Goal: Task Accomplishment & Management: Use online tool/utility

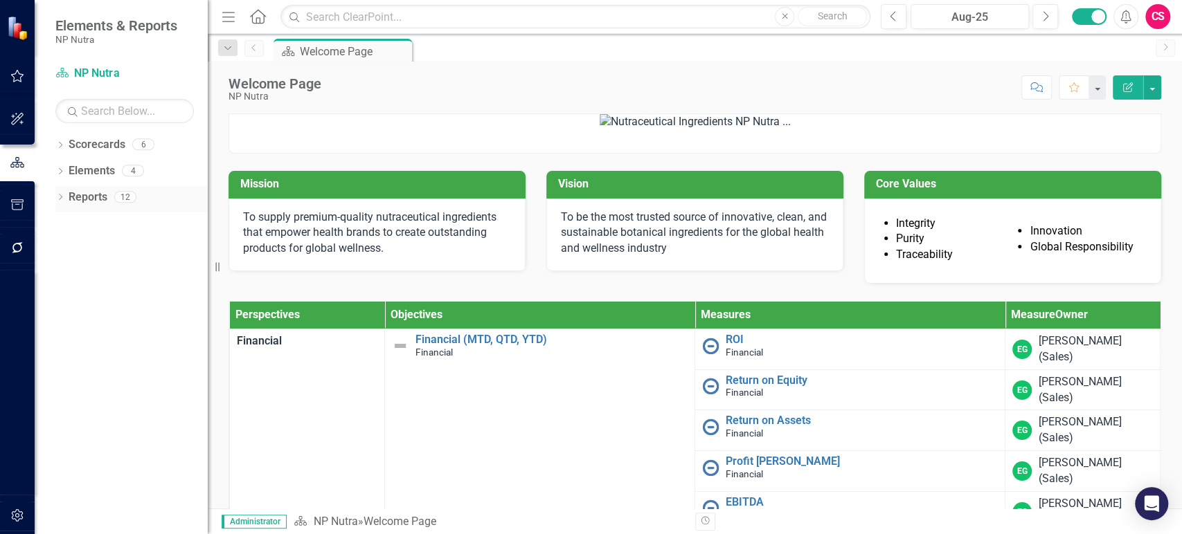
click at [96, 207] on div "Reports" at bounding box center [88, 197] width 39 height 23
click at [93, 204] on link "Reports" at bounding box center [88, 198] width 39 height 16
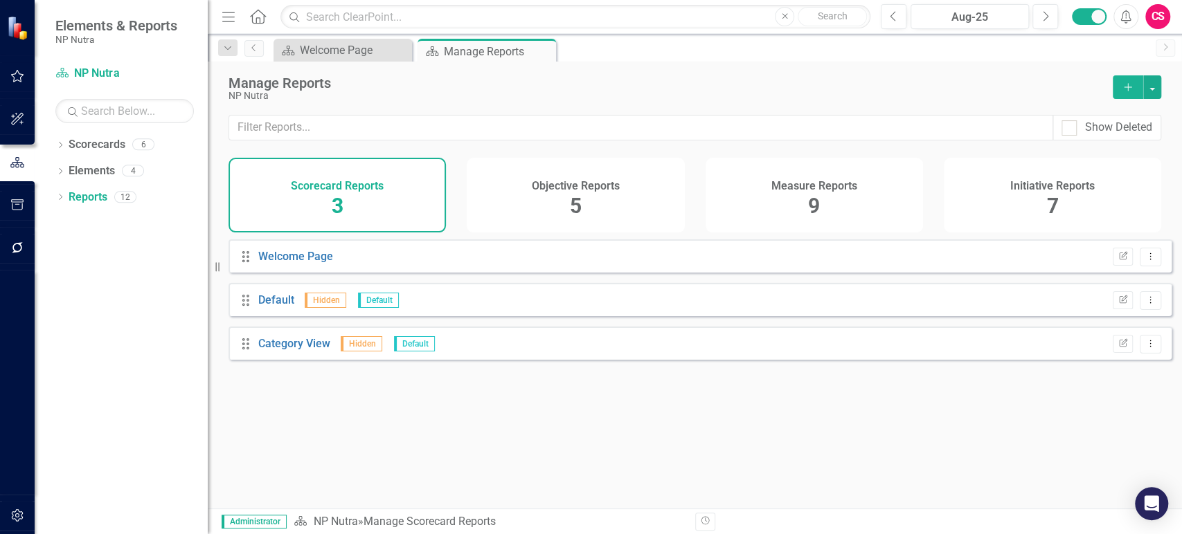
click at [828, 193] on div "Measure Reports 9" at bounding box center [813, 195] width 217 height 75
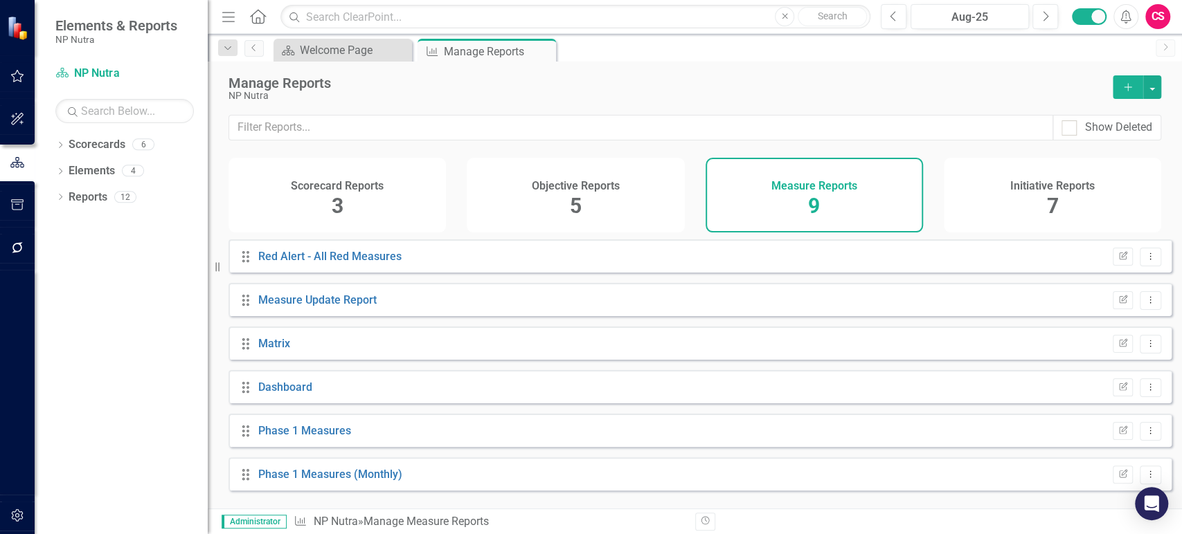
click at [1128, 86] on icon "Add" at bounding box center [1127, 87] width 12 height 10
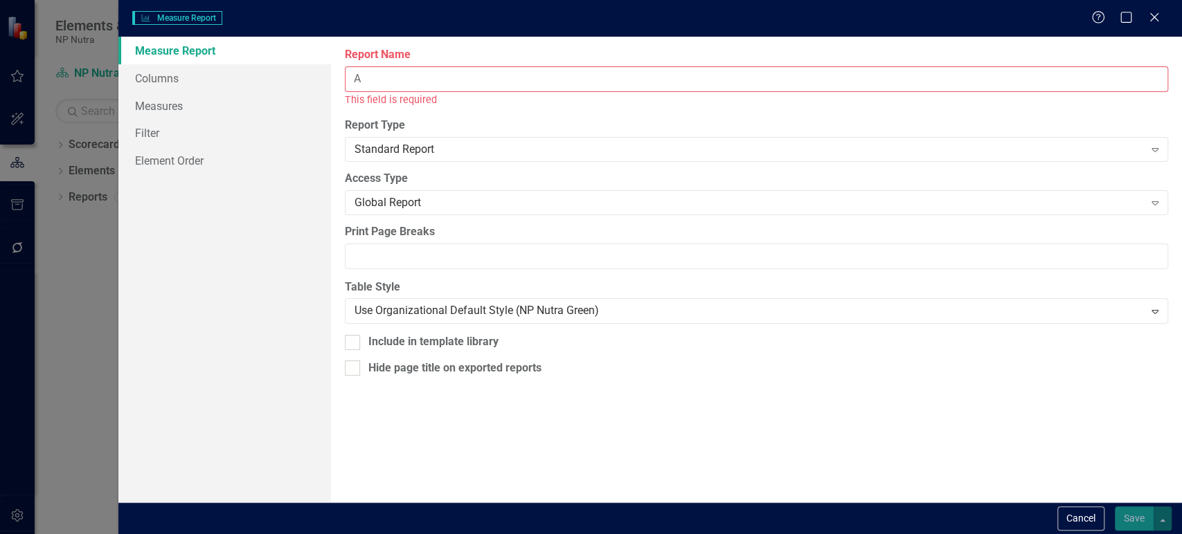
click at [399, 82] on input "A" at bounding box center [756, 79] width 823 height 26
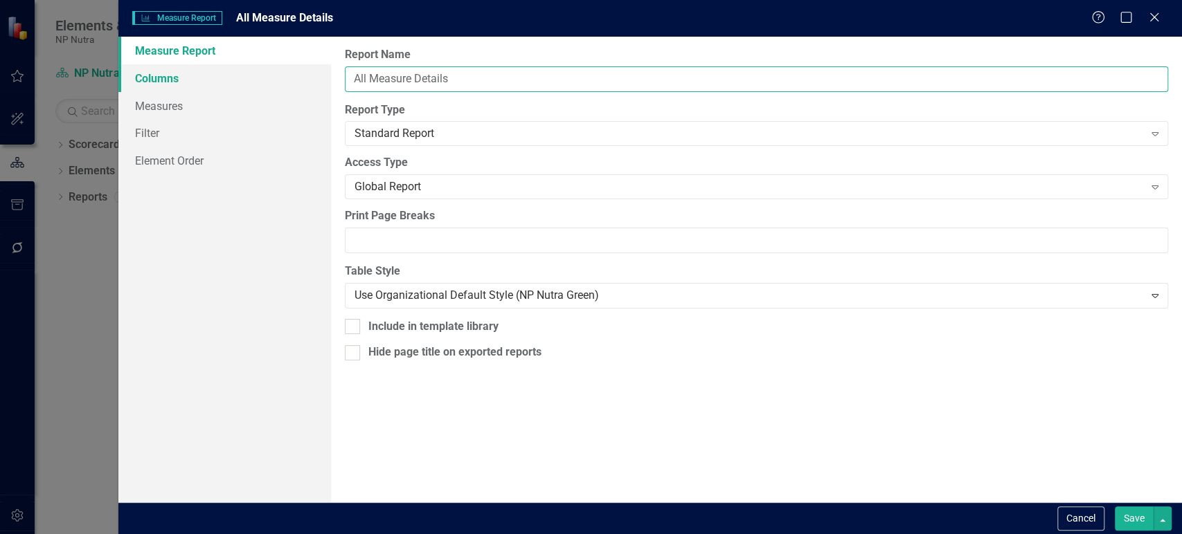
type input "All Measure Details"
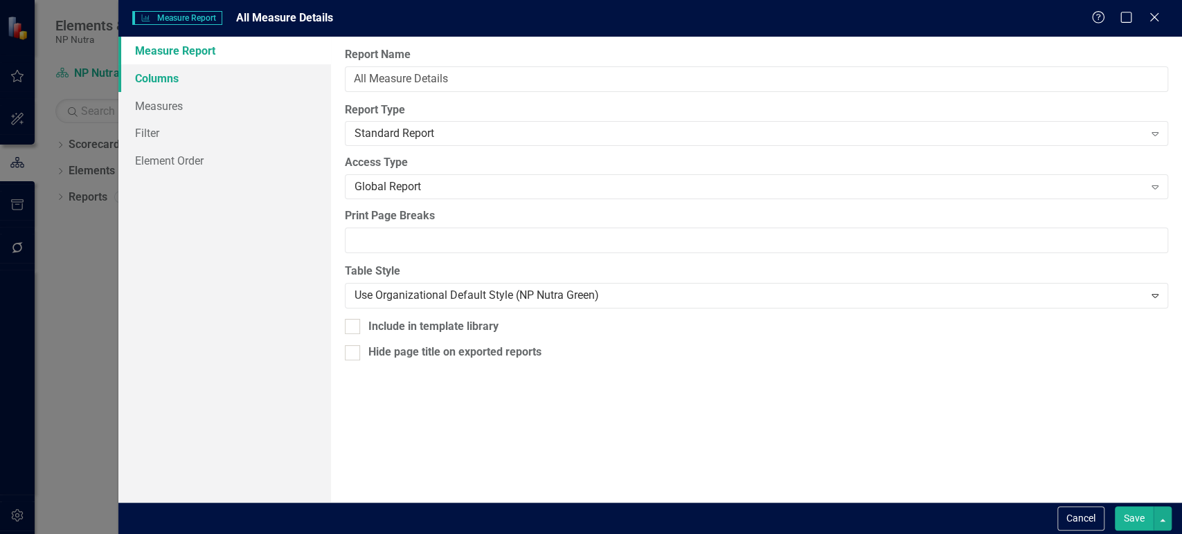
click at [257, 84] on link "Columns" at bounding box center [224, 78] width 213 height 28
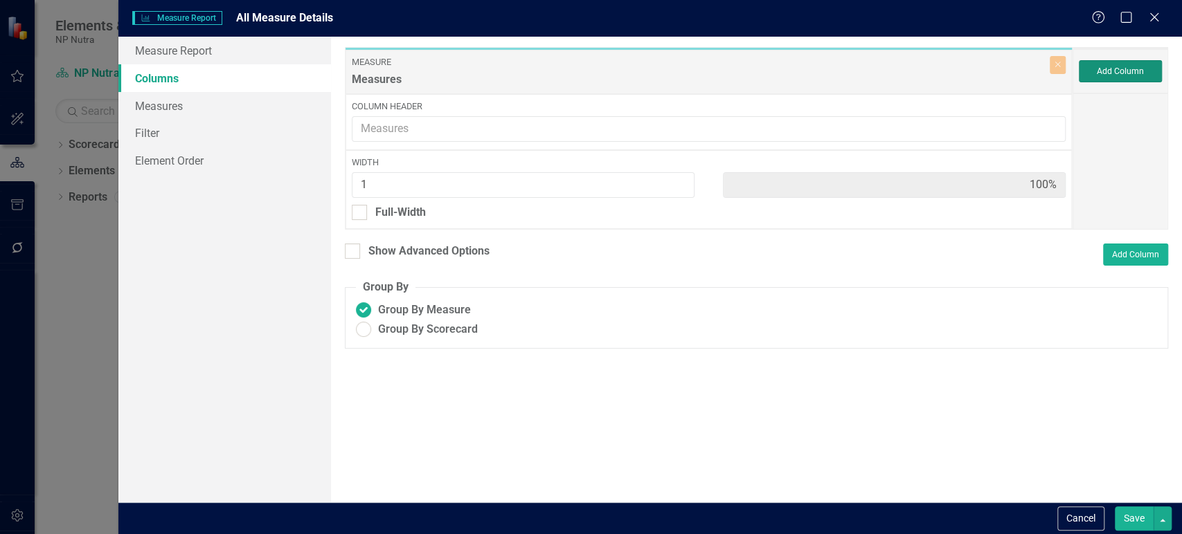
click at [1135, 71] on button "Add Column" at bounding box center [1119, 71] width 83 height 22
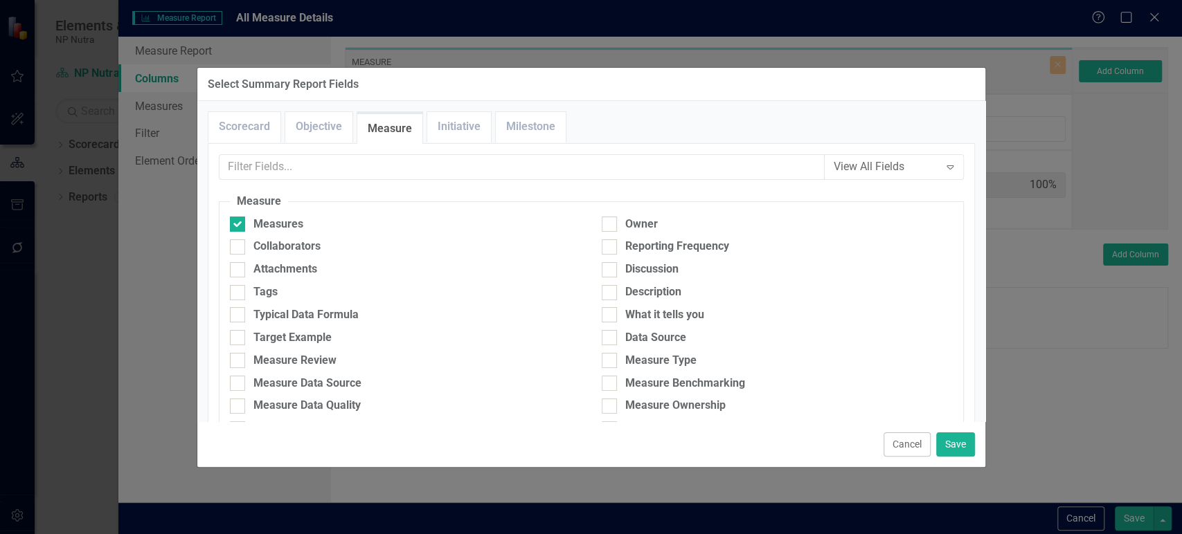
scroll to position [400, 0]
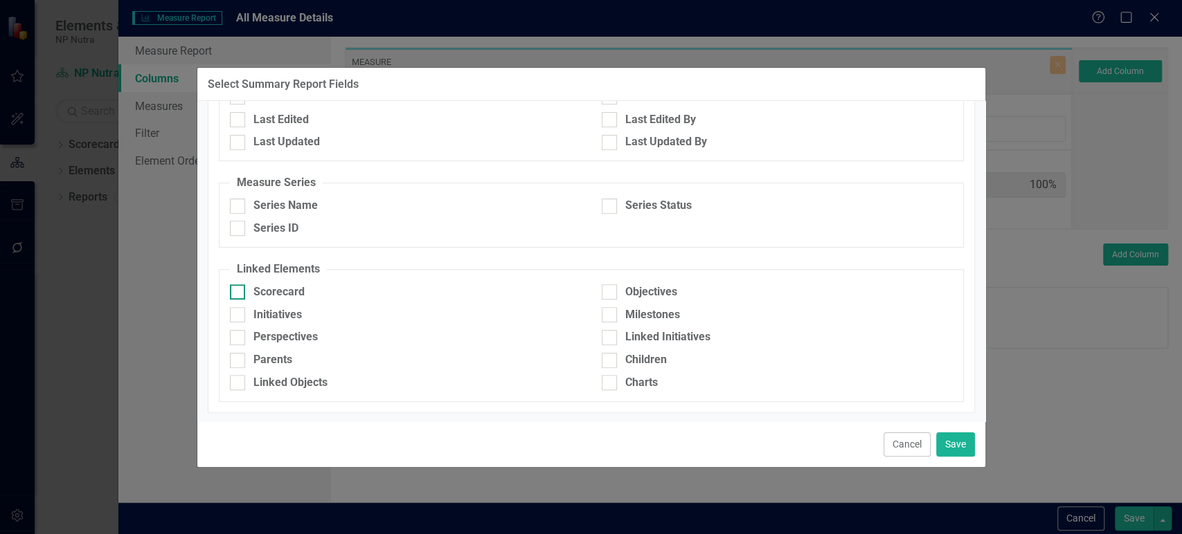
click at [275, 293] on div "Scorecard" at bounding box center [278, 293] width 51 height 16
click at [239, 293] on input "Scorecard" at bounding box center [234, 289] width 9 height 9
checkbox input "true"
click at [631, 291] on div "Objectives" at bounding box center [651, 293] width 52 height 16
click at [611, 291] on input "Objectives" at bounding box center [606, 289] width 9 height 9
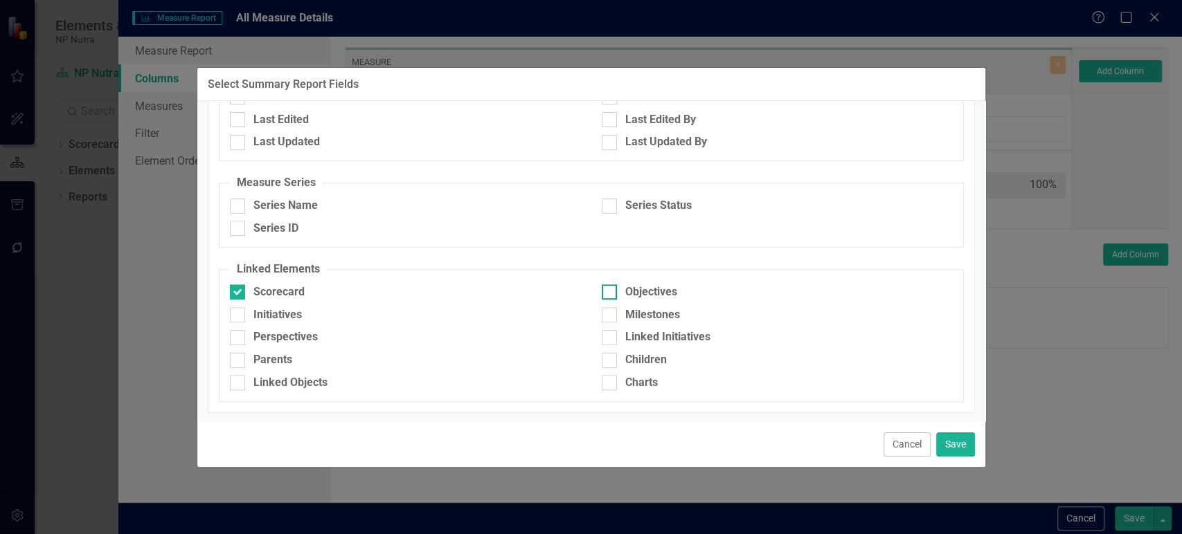
checkbox input "true"
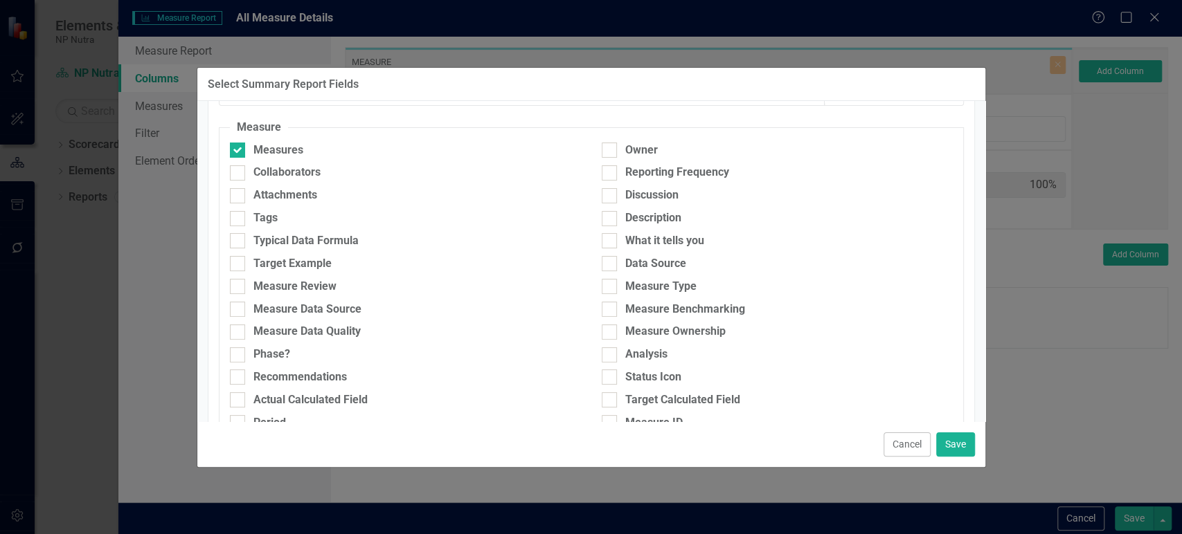
scroll to position [62, 0]
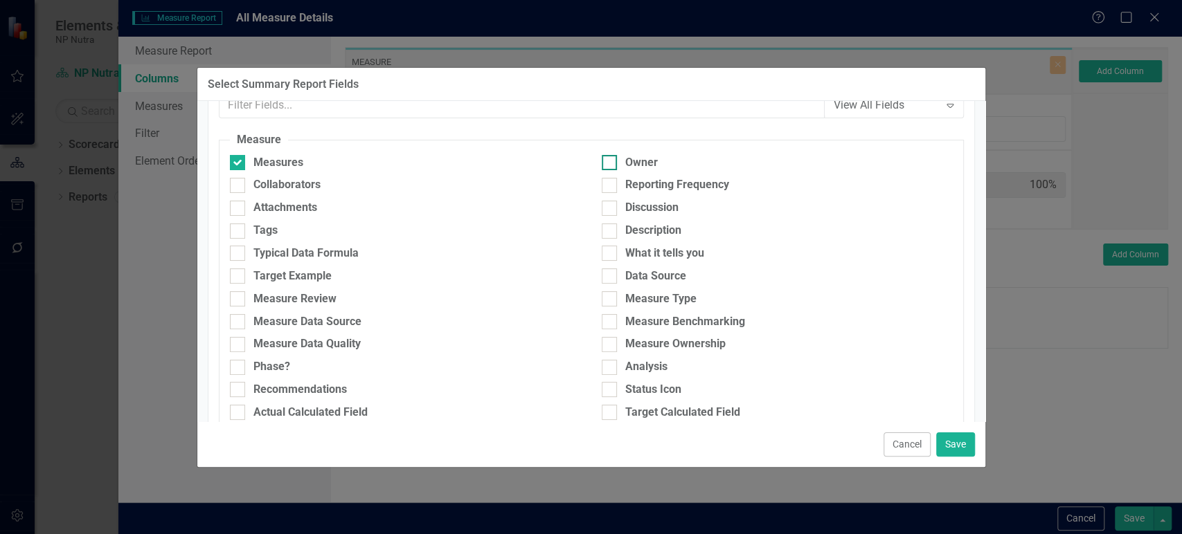
click at [610, 156] on div at bounding box center [609, 162] width 15 height 15
click at [610, 156] on input "Owner" at bounding box center [606, 159] width 9 height 9
checkbox input "true"
click at [604, 187] on div at bounding box center [609, 185] width 15 height 15
click at [604, 187] on input "Reporting Frequency" at bounding box center [606, 182] width 9 height 9
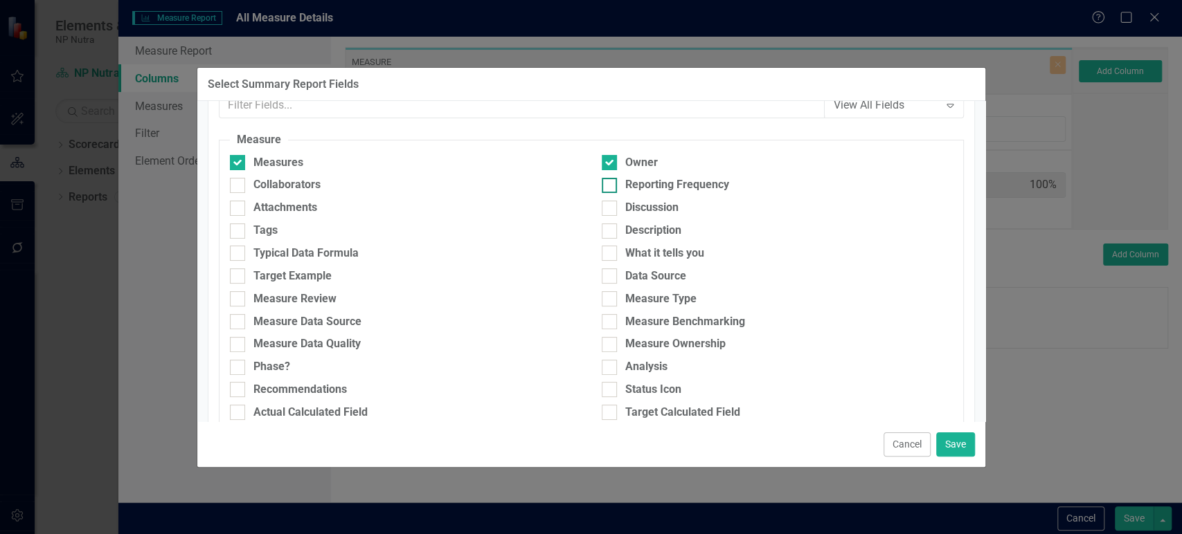
checkbox input "true"
click at [309, 251] on div "Typical Data Formula" at bounding box center [305, 254] width 105 height 16
click at [239, 251] on input "Typical Data Formula" at bounding box center [234, 250] width 9 height 9
checkbox input "true"
click at [608, 247] on div at bounding box center [609, 253] width 15 height 15
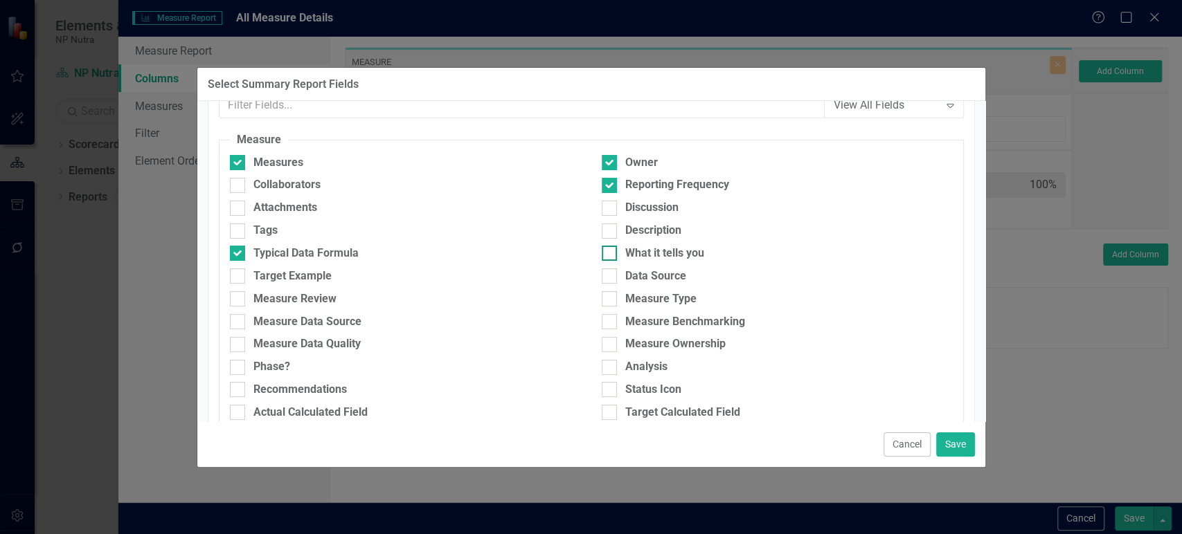
click at [608, 247] on input "What it tells you" at bounding box center [606, 250] width 9 height 9
checkbox input "true"
click at [311, 273] on div "Target Example" at bounding box center [292, 277] width 78 height 16
click at [239, 273] on input "Target Example" at bounding box center [234, 273] width 9 height 9
checkbox input "true"
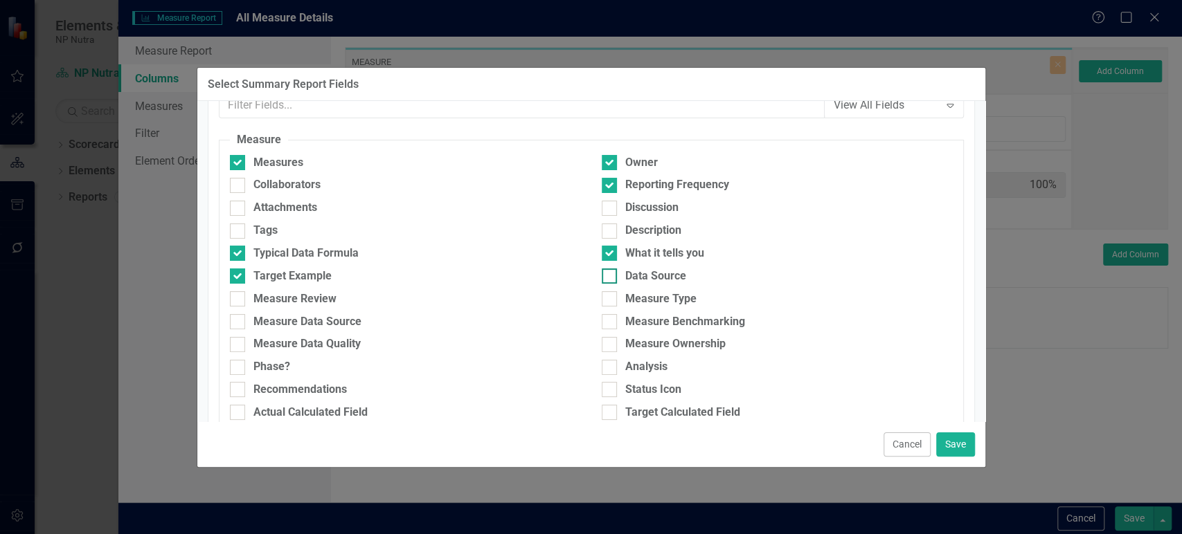
click at [609, 276] on div at bounding box center [609, 276] width 15 height 15
click at [609, 276] on input "Data Source" at bounding box center [606, 273] width 9 height 9
checkbox input "true"
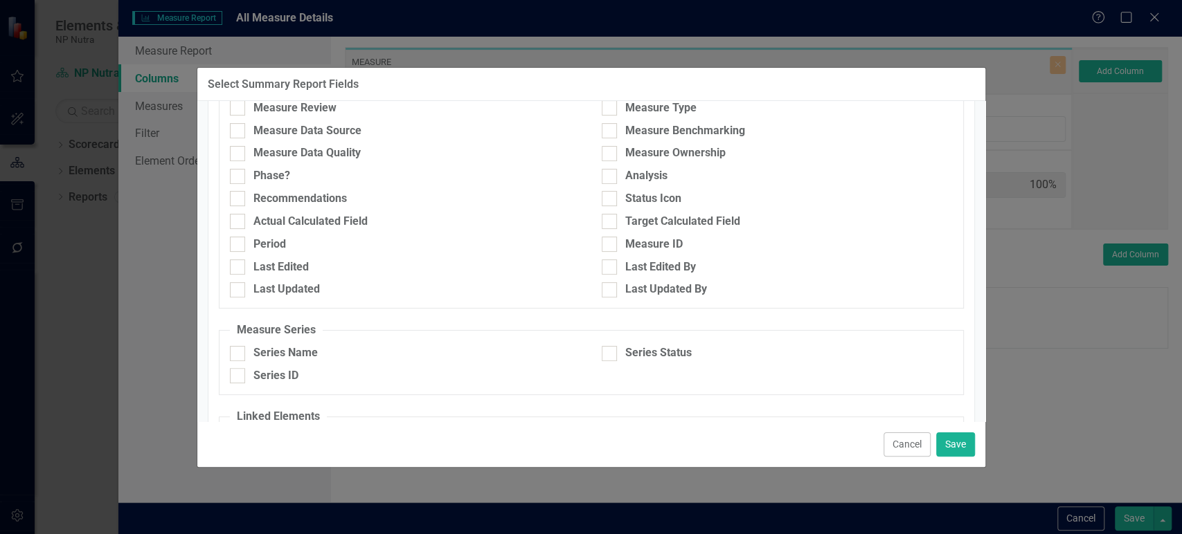
scroll to position [250, 0]
click at [253, 173] on div "Phase?" at bounding box center [271, 179] width 37 height 16
click at [239, 173] on input "Phase?" at bounding box center [234, 176] width 9 height 9
checkbox input "true"
click at [960, 449] on button "Save" at bounding box center [955, 445] width 39 height 24
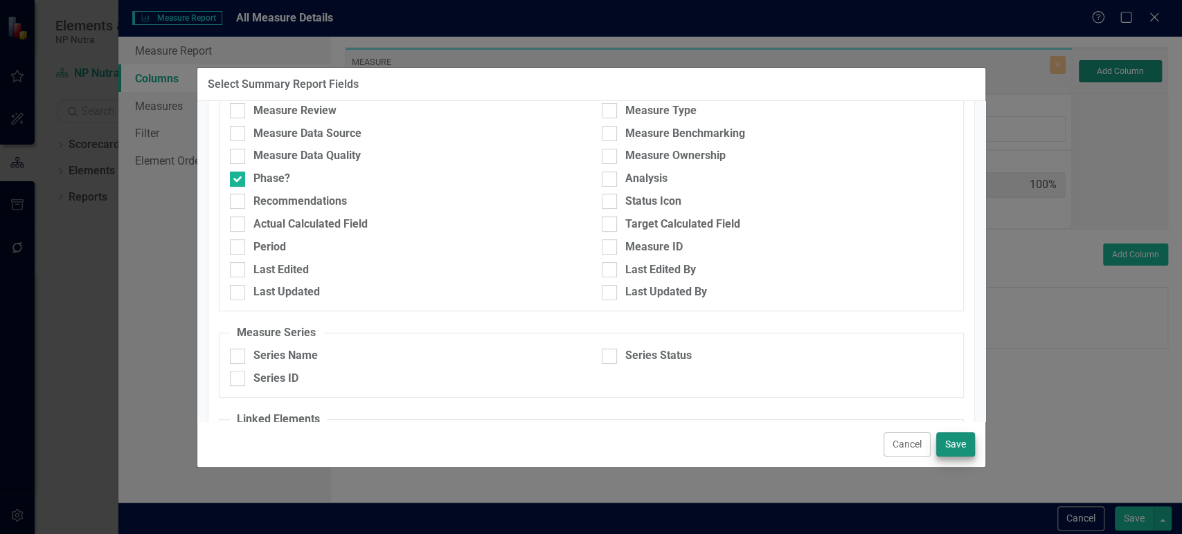
type input "10%"
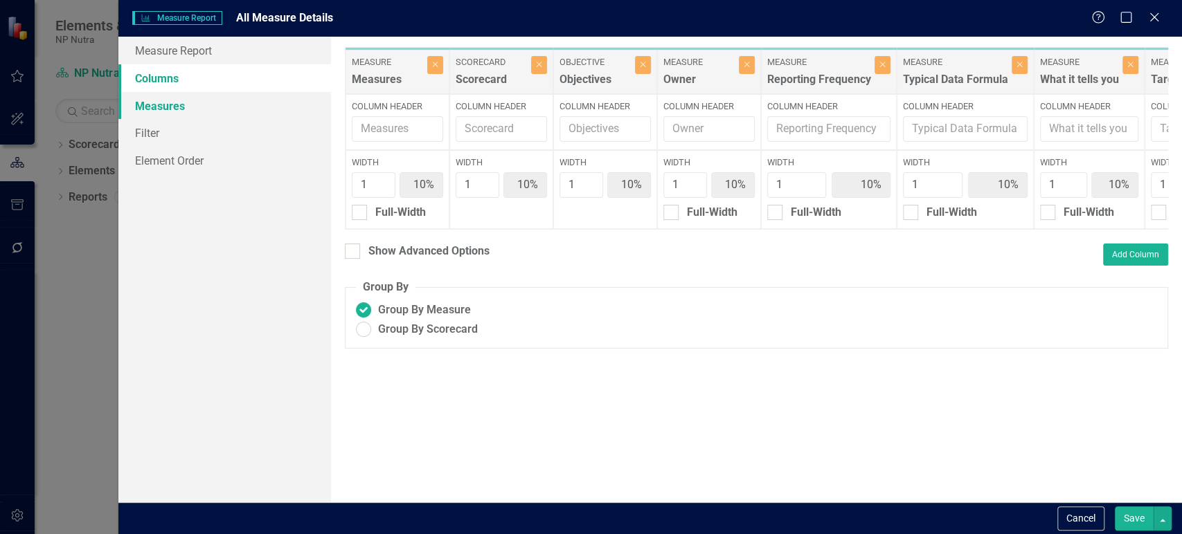
click at [183, 97] on link "Measures" at bounding box center [224, 106] width 213 height 28
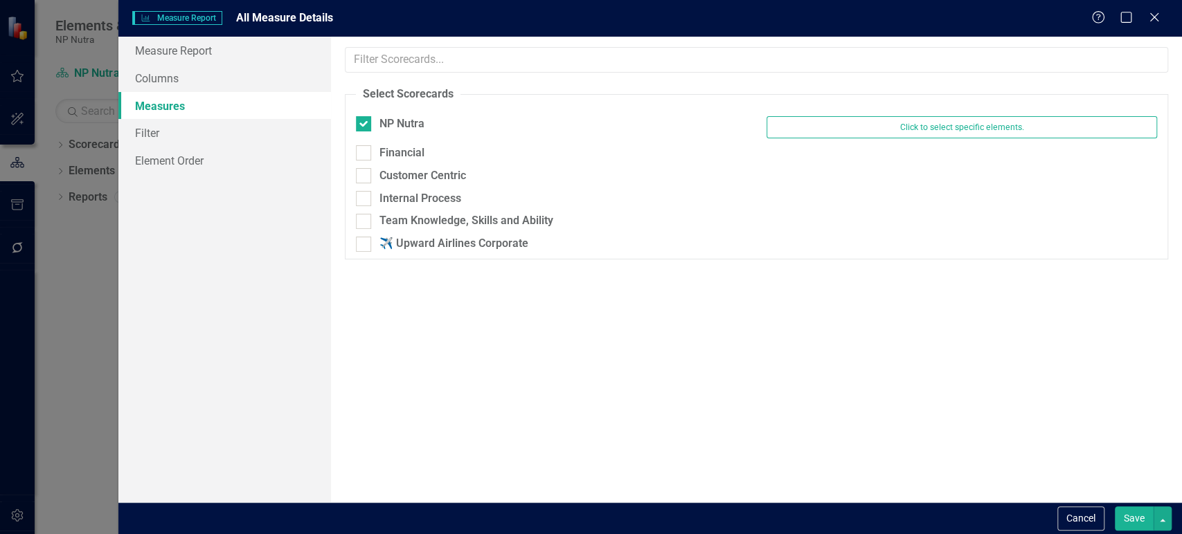
click at [365, 159] on div at bounding box center [363, 152] width 15 height 15
click at [365, 154] on input "Financial" at bounding box center [360, 149] width 9 height 9
checkbox input "true"
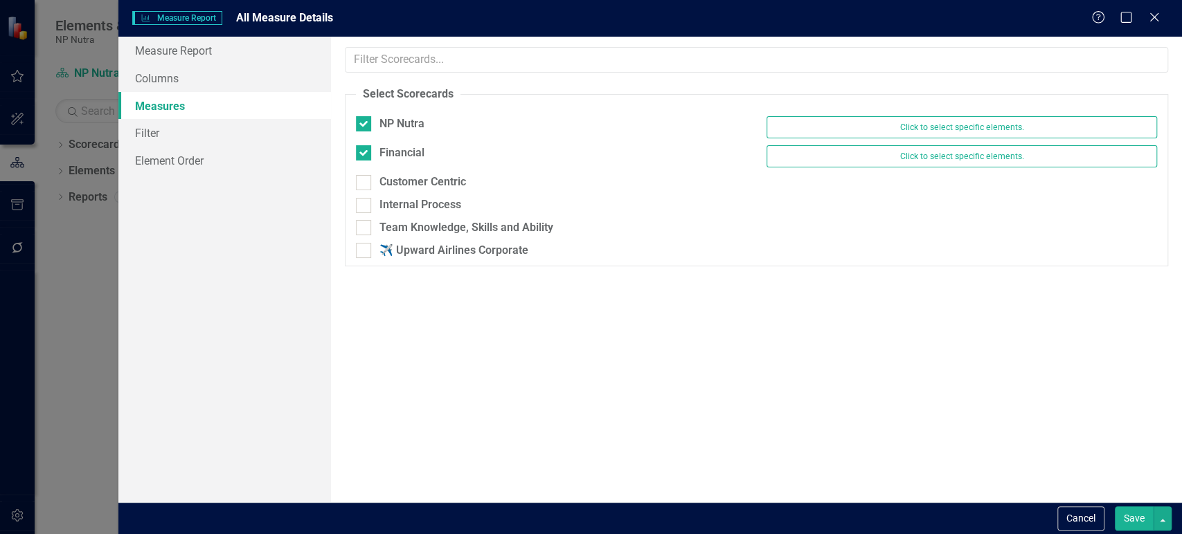
drag, startPoint x: 365, startPoint y: 177, endPoint x: 363, endPoint y: 199, distance: 21.5
click at [365, 179] on div at bounding box center [363, 182] width 15 height 15
click at [365, 179] on input "Customer Centric" at bounding box center [360, 179] width 9 height 9
checkbox input "true"
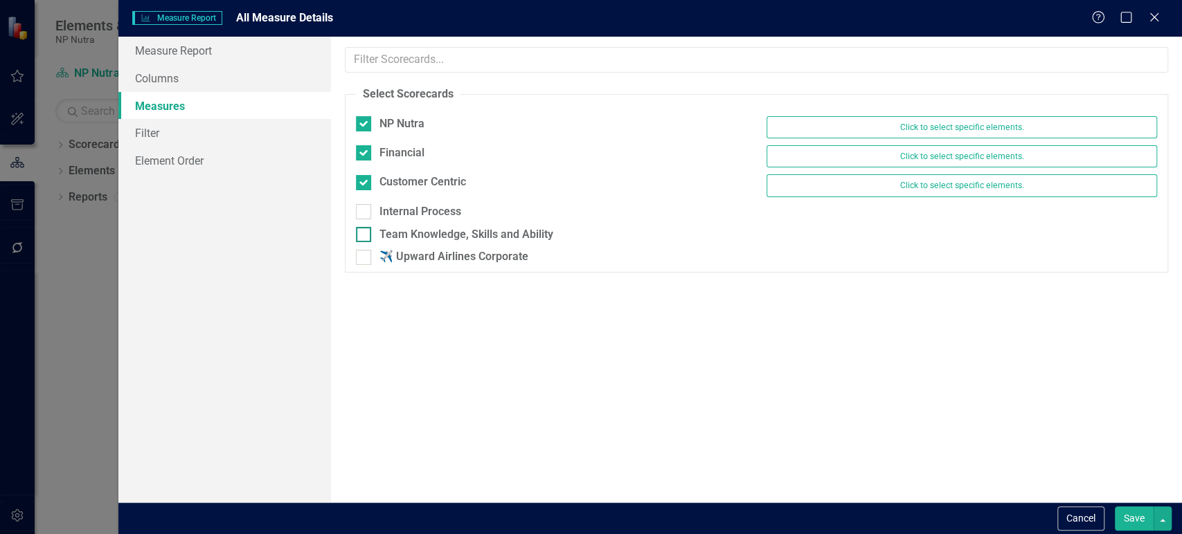
drag, startPoint x: 361, startPoint y: 210, endPoint x: 357, endPoint y: 234, distance: 23.8
click at [360, 210] on input "Internal Process" at bounding box center [360, 208] width 9 height 9
checkbox input "true"
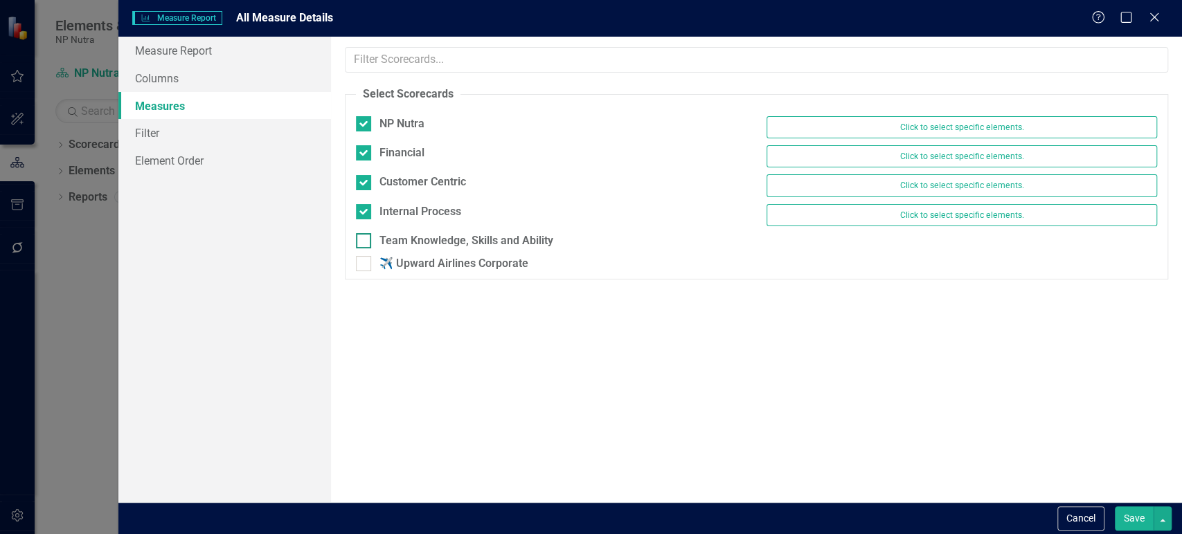
click at [357, 235] on input "Team Knowledge, Skills and Ability" at bounding box center [360, 237] width 9 height 9
checkbox input "true"
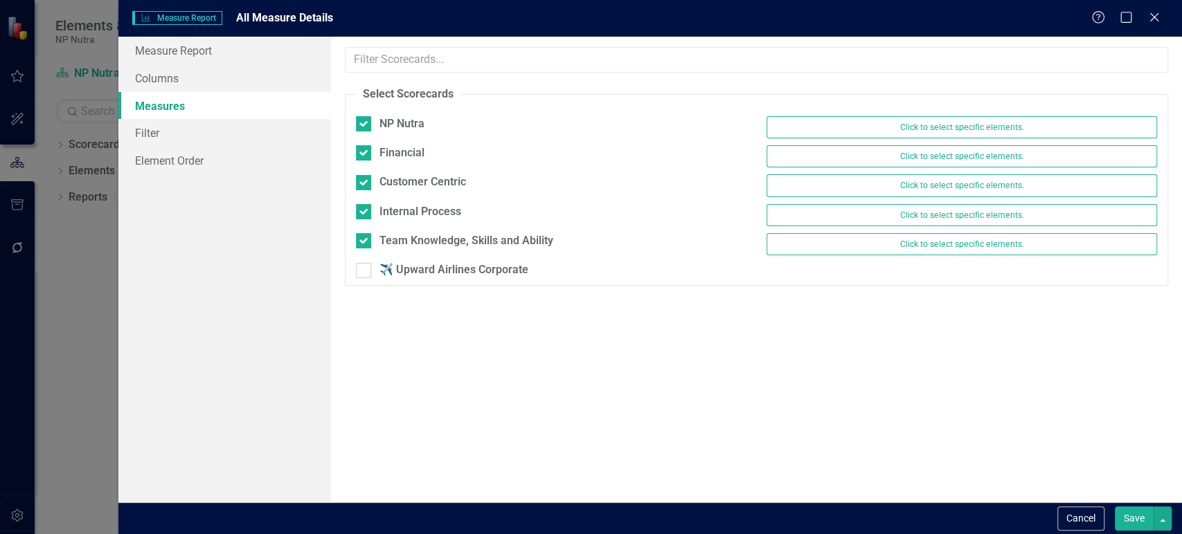
click at [361, 111] on div at bounding box center [756, 112] width 801 height 7
click at [359, 126] on div at bounding box center [363, 123] width 15 height 15
click at [359, 125] on input "NP Nutra" at bounding box center [360, 120] width 9 height 9
checkbox input "false"
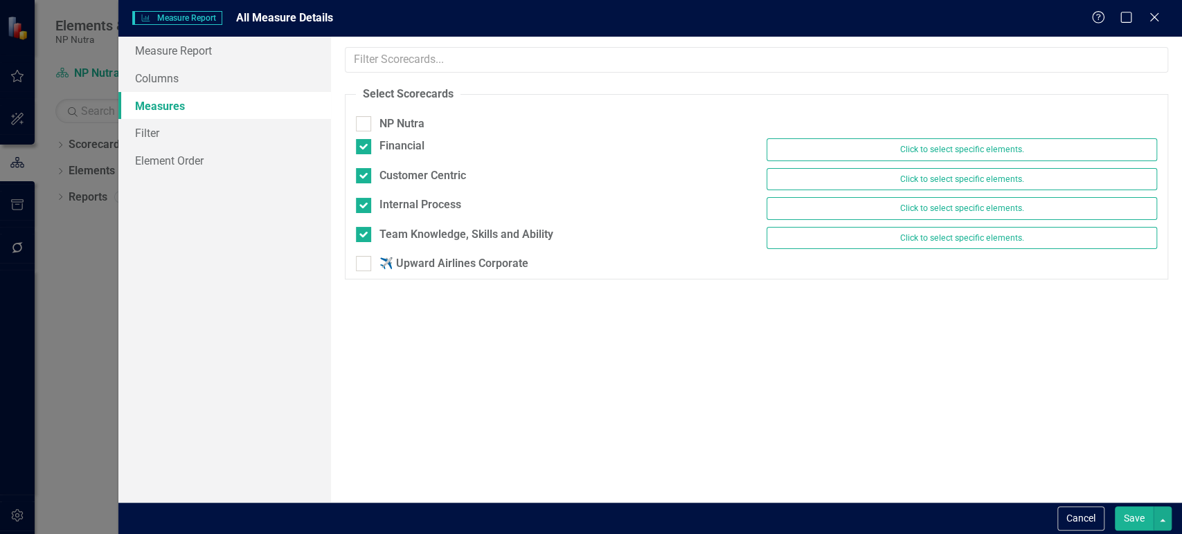
click at [1124, 518] on button "Save" at bounding box center [1133, 519] width 39 height 24
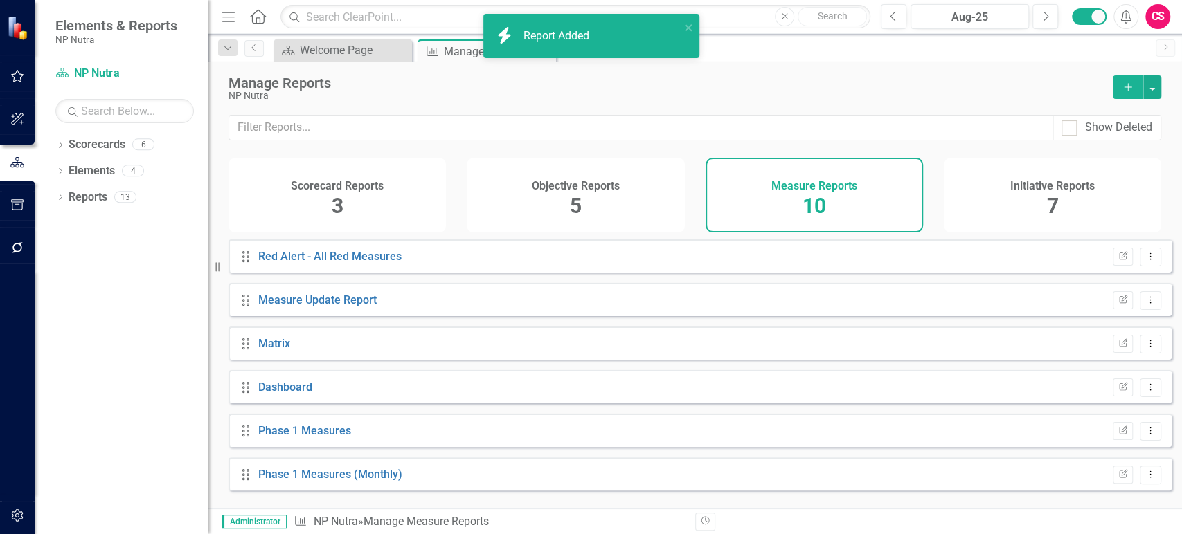
scroll to position [177, 0]
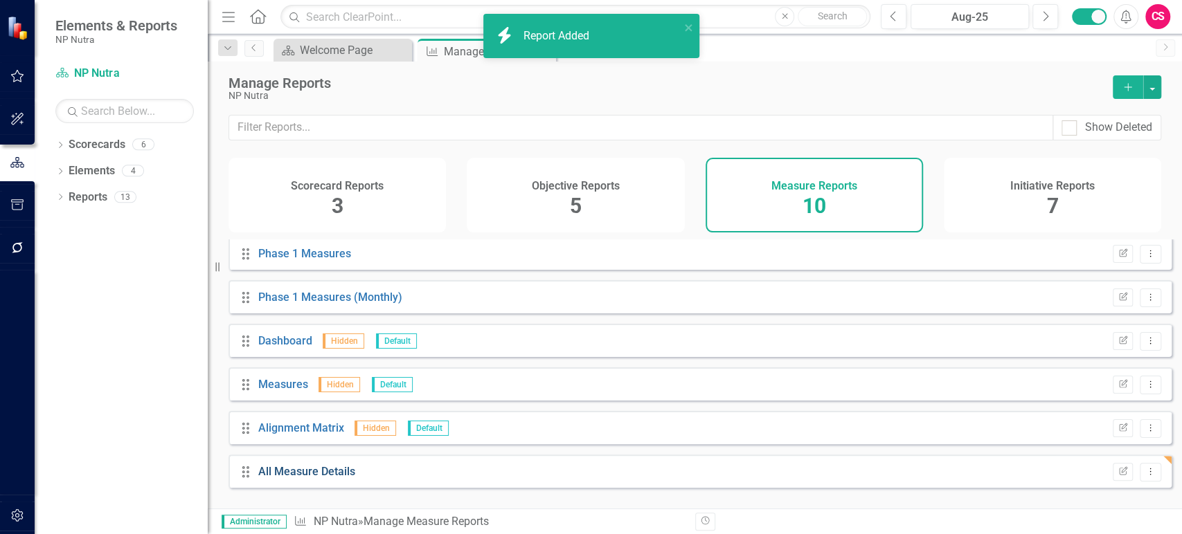
click at [312, 478] on link "All Measure Details" at bounding box center [306, 471] width 97 height 13
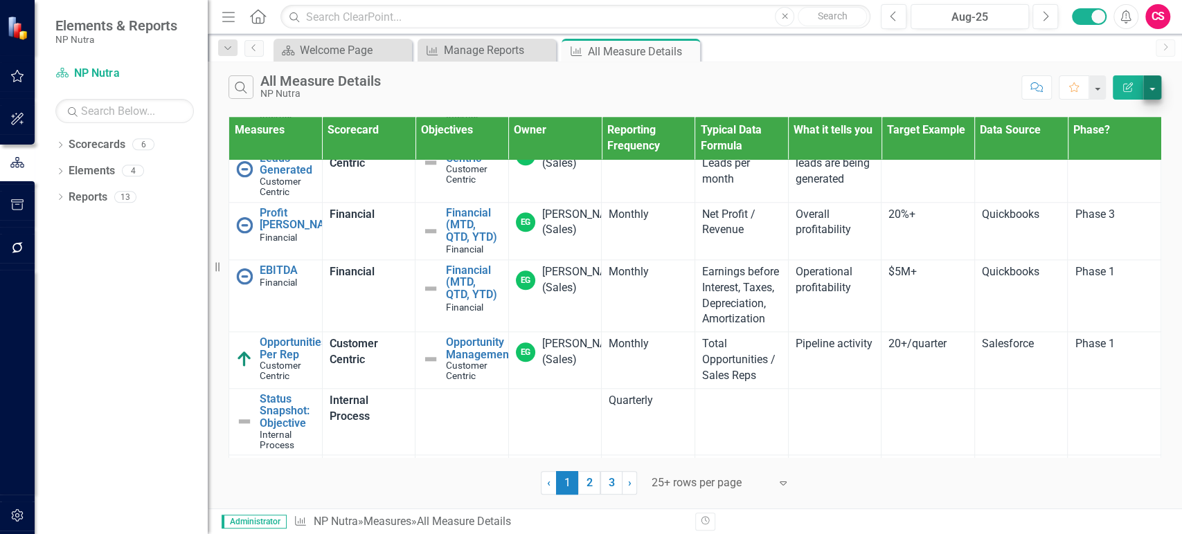
scroll to position [1012, 0]
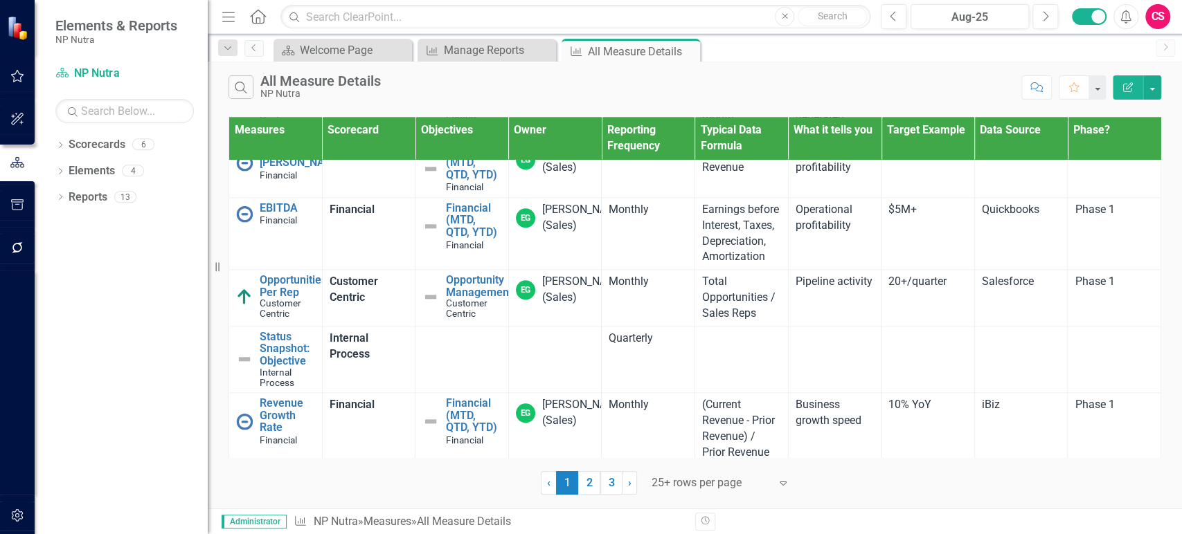
click at [1117, 83] on button "Edit Report" at bounding box center [1127, 87] width 30 height 24
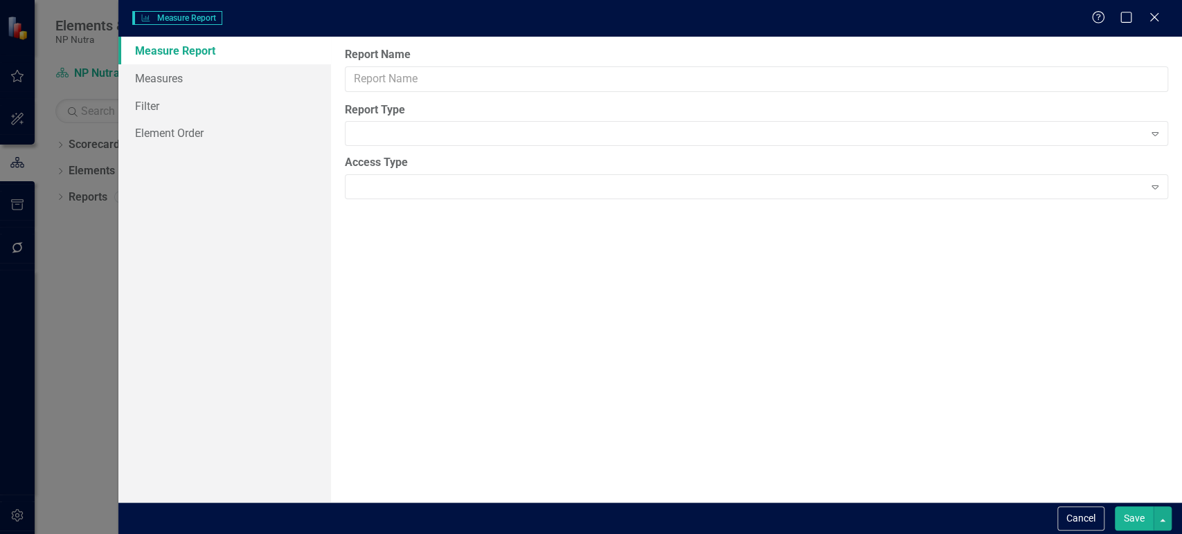
type input "All Measure Details"
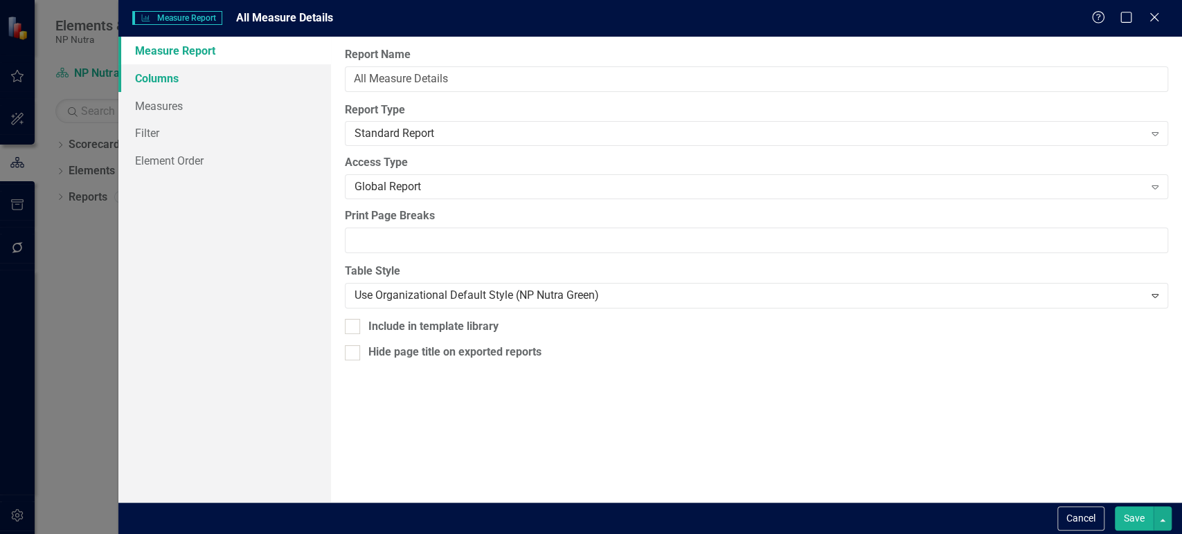
click at [249, 71] on link "Columns" at bounding box center [224, 78] width 213 height 28
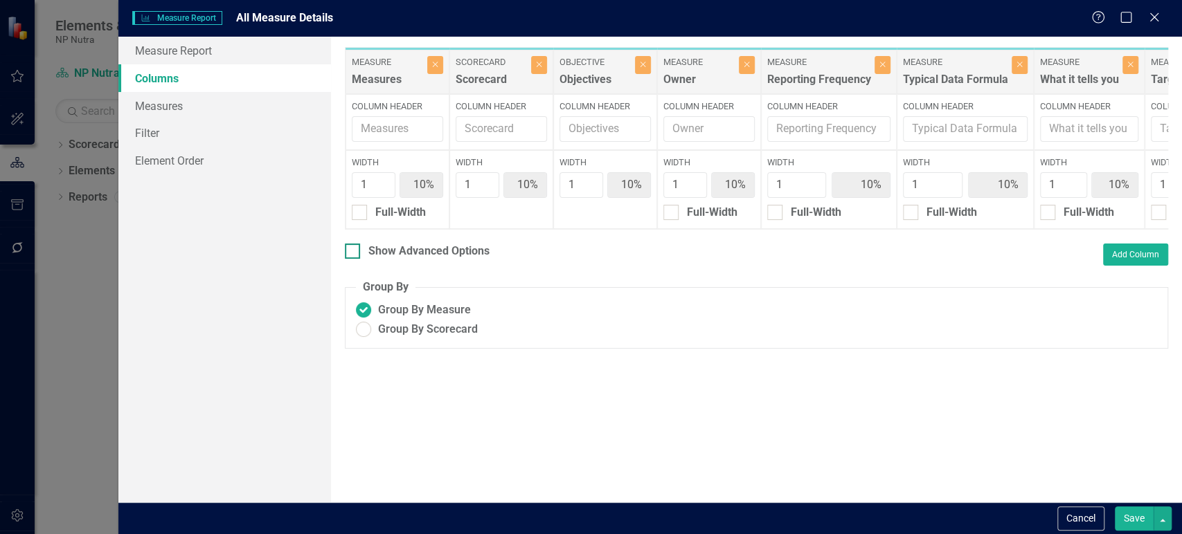
click at [360, 256] on div "Show Advanced Options" at bounding box center [417, 252] width 145 height 16
click at [354, 253] on input "Show Advanced Options" at bounding box center [349, 248] width 9 height 9
checkbox input "true"
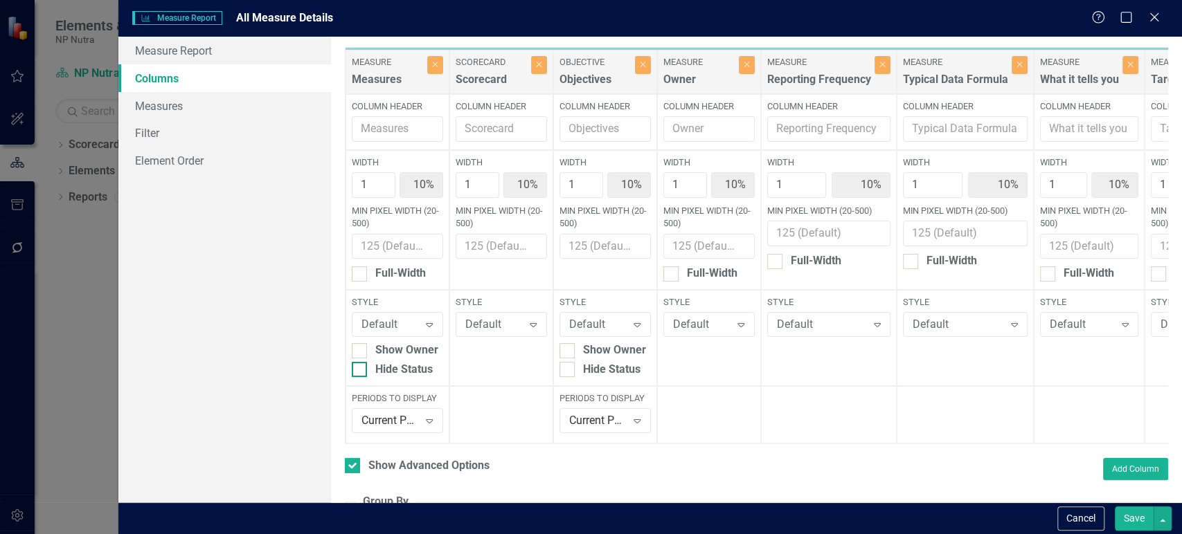
click at [360, 374] on div at bounding box center [359, 369] width 15 height 15
click at [360, 371] on input "Hide Status" at bounding box center [356, 366] width 9 height 9
checkbox input "true"
click at [618, 368] on div "Hide Status" at bounding box center [611, 370] width 57 height 16
click at [568, 368] on input "Hide Status" at bounding box center [563, 366] width 9 height 9
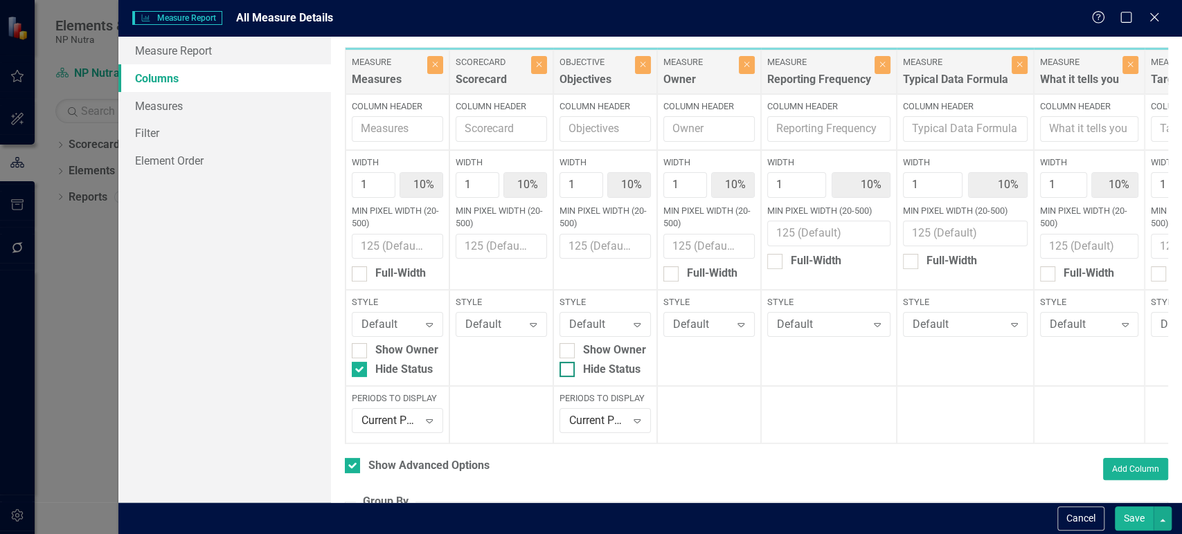
checkbox input "true"
click at [1126, 513] on button "Save" at bounding box center [1133, 519] width 39 height 24
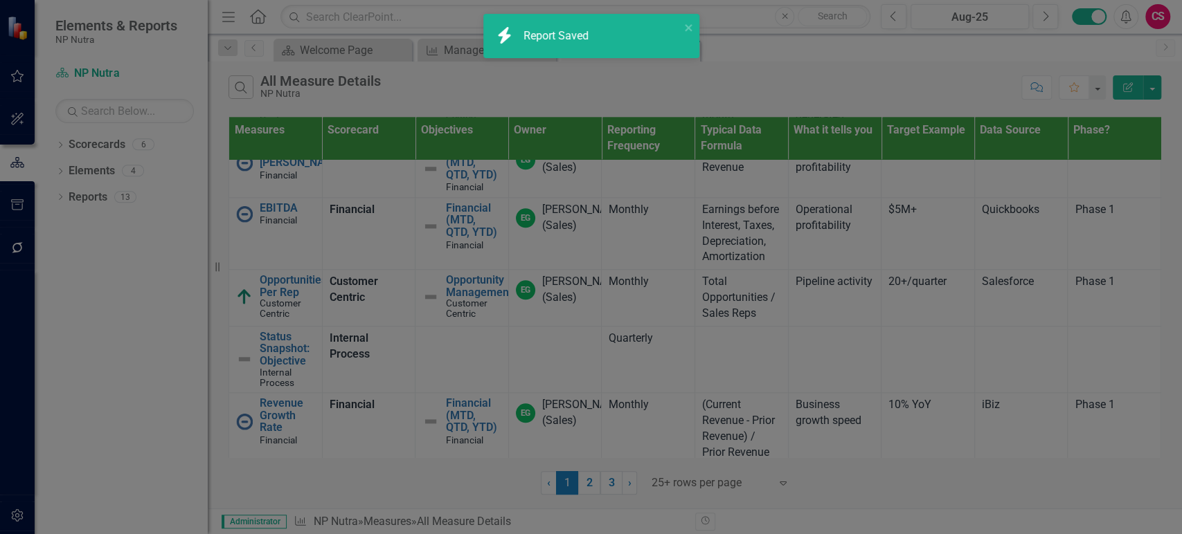
checkbox input "false"
radio input "true"
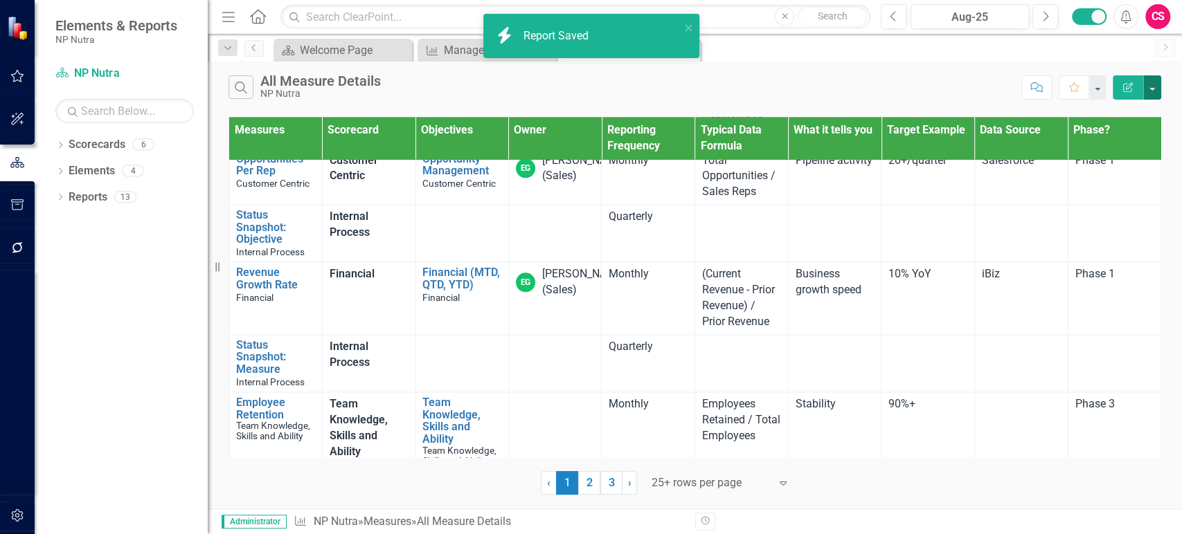
click at [1151, 90] on button "button" at bounding box center [1152, 87] width 18 height 24
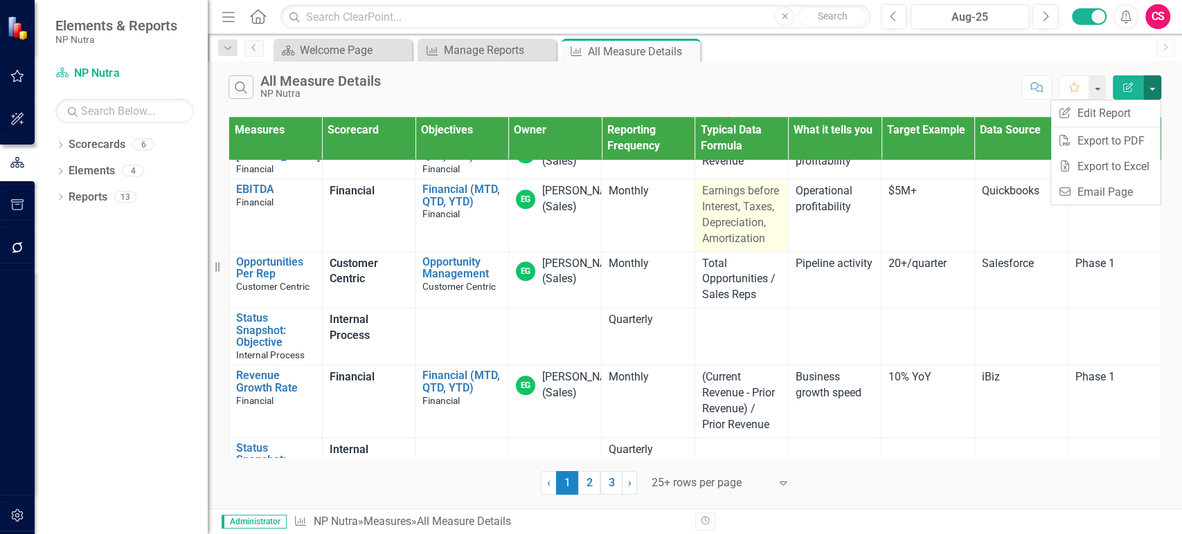
scroll to position [1024, 0]
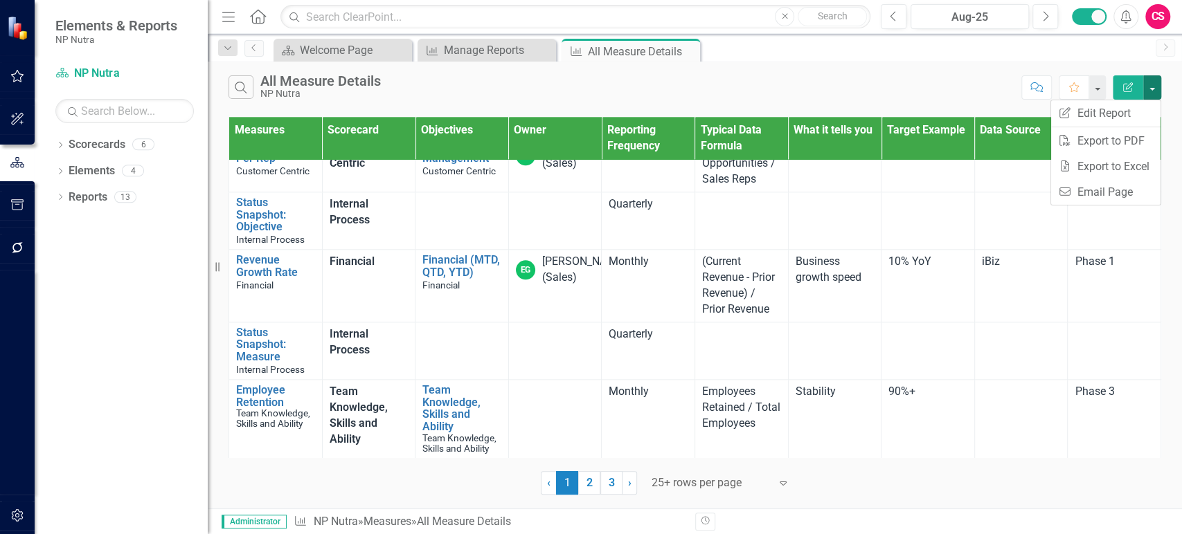
click at [1125, 82] on button "Edit Report" at bounding box center [1127, 87] width 30 height 24
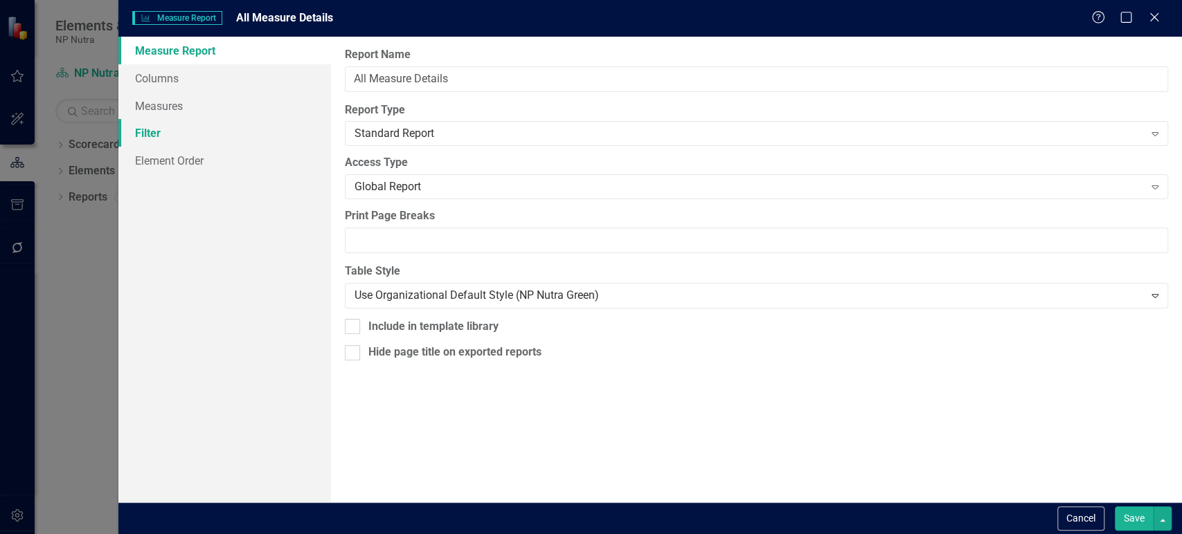
click at [188, 137] on link "Filter" at bounding box center [224, 133] width 213 height 28
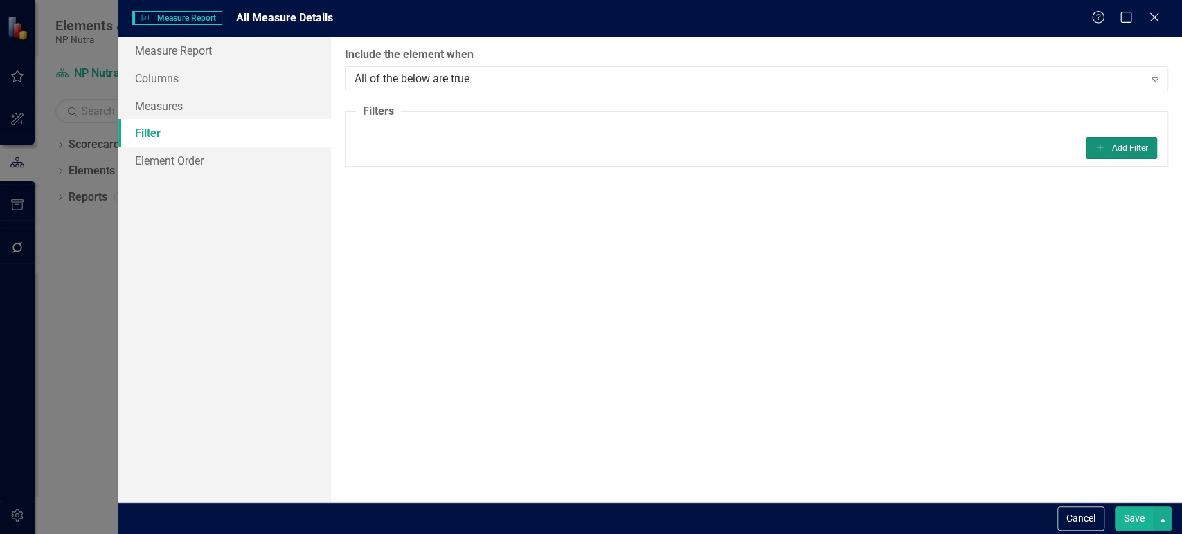
click at [1105, 147] on icon "Add" at bounding box center [1099, 147] width 10 height 8
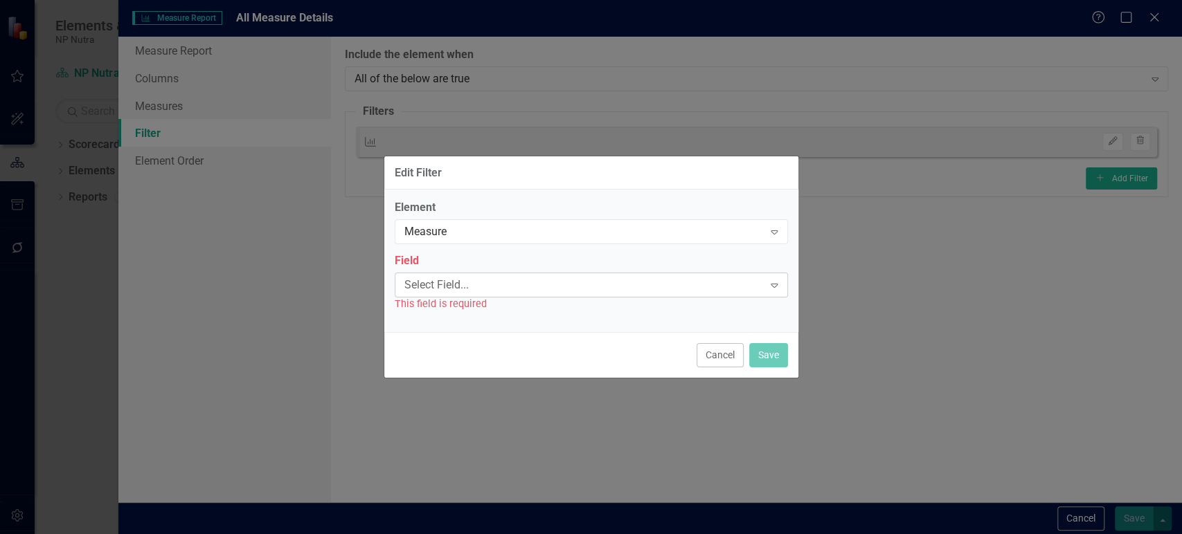
click at [471, 281] on div "Select Field..." at bounding box center [583, 285] width 359 height 16
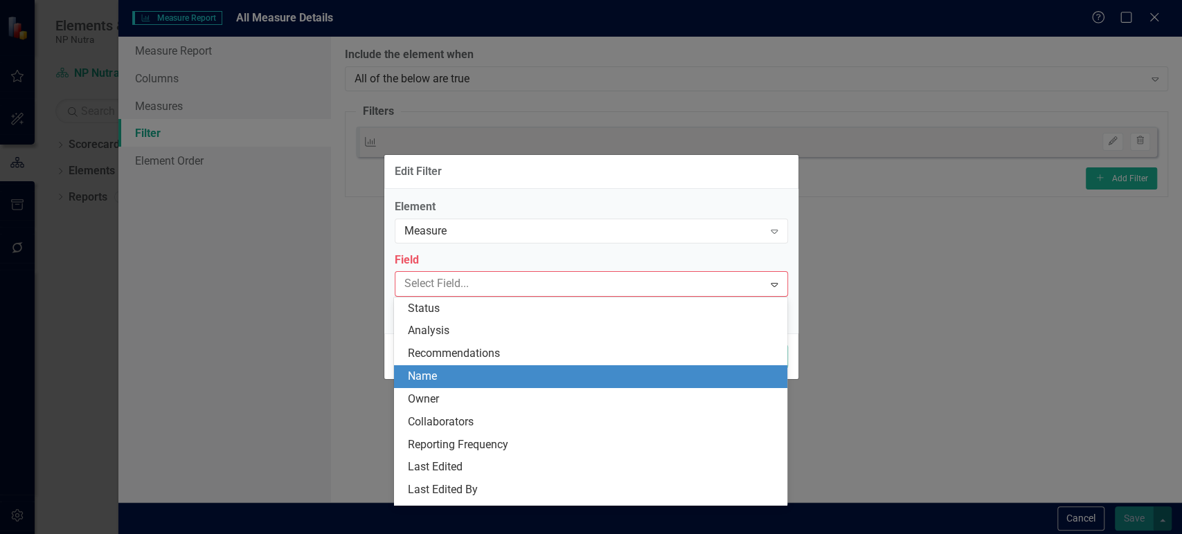
click at [433, 378] on div "Name" at bounding box center [593, 377] width 371 height 16
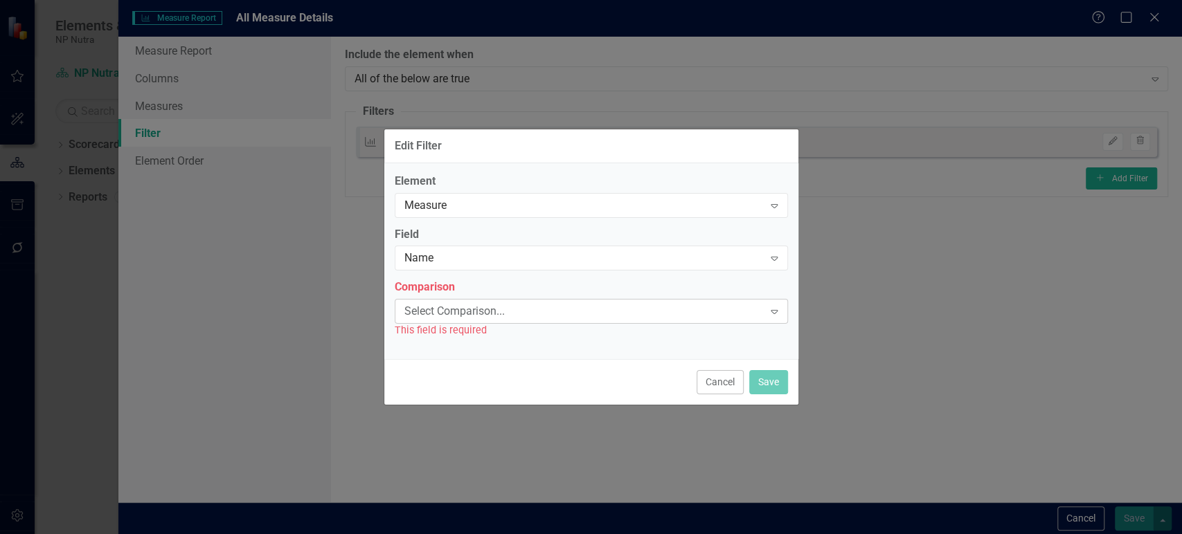
click at [451, 320] on div "Select Comparison... Expand" at bounding box center [591, 311] width 393 height 25
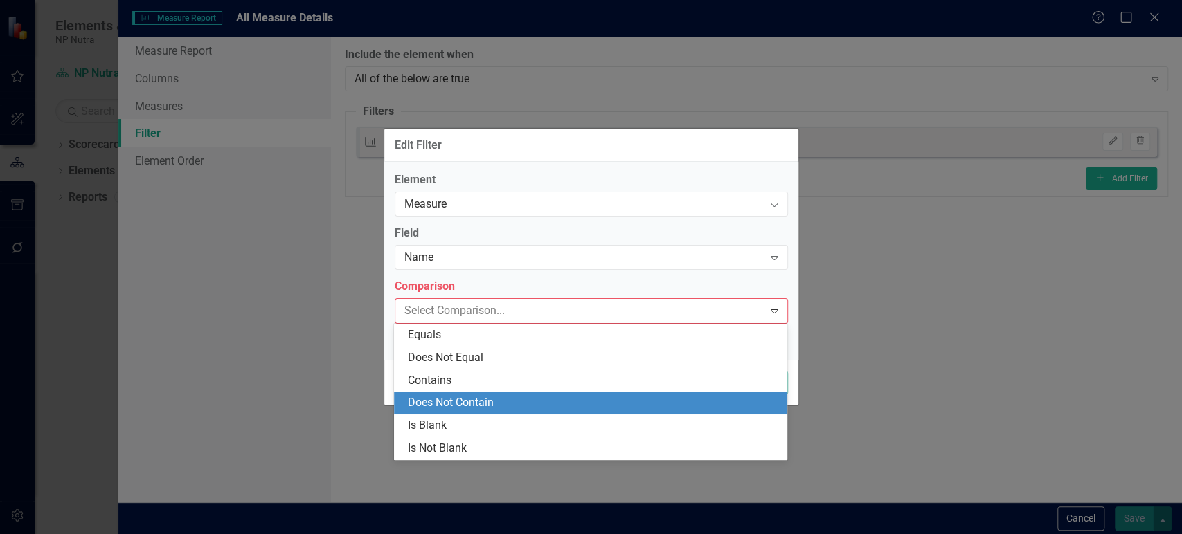
click at [440, 397] on div "Does Not Contain" at bounding box center [593, 403] width 371 height 16
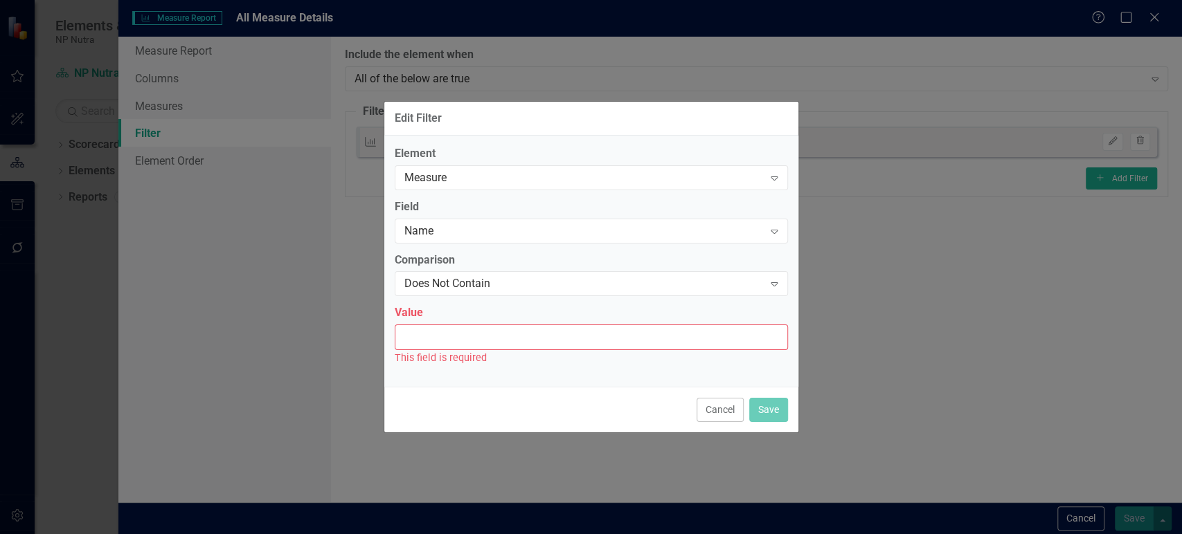
click at [459, 341] on input "Value" at bounding box center [591, 338] width 393 height 26
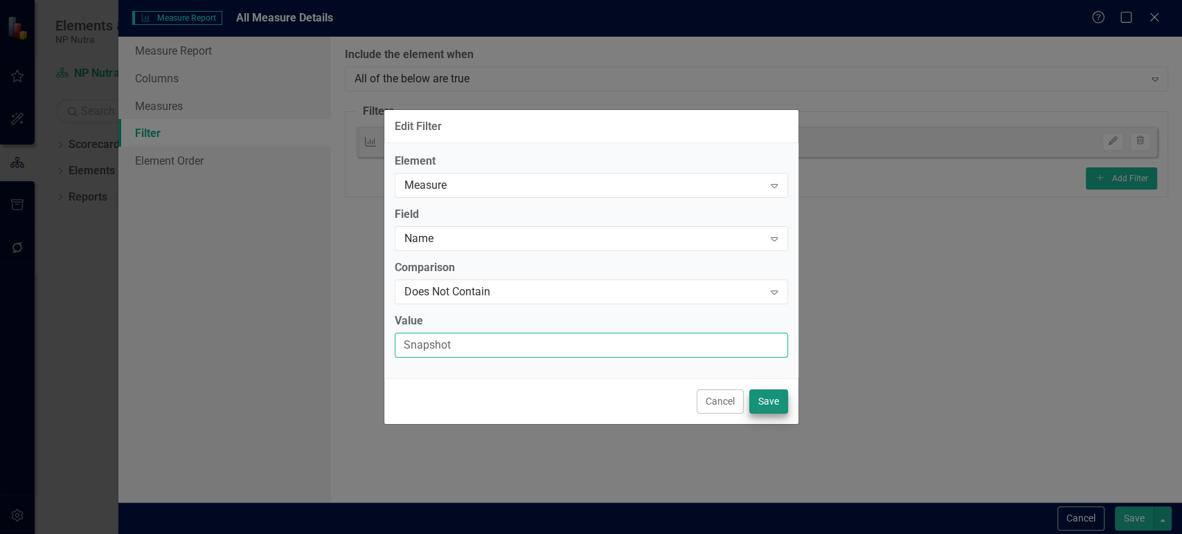
type input "Snapshot"
click at [766, 405] on button "Save" at bounding box center [768, 402] width 39 height 24
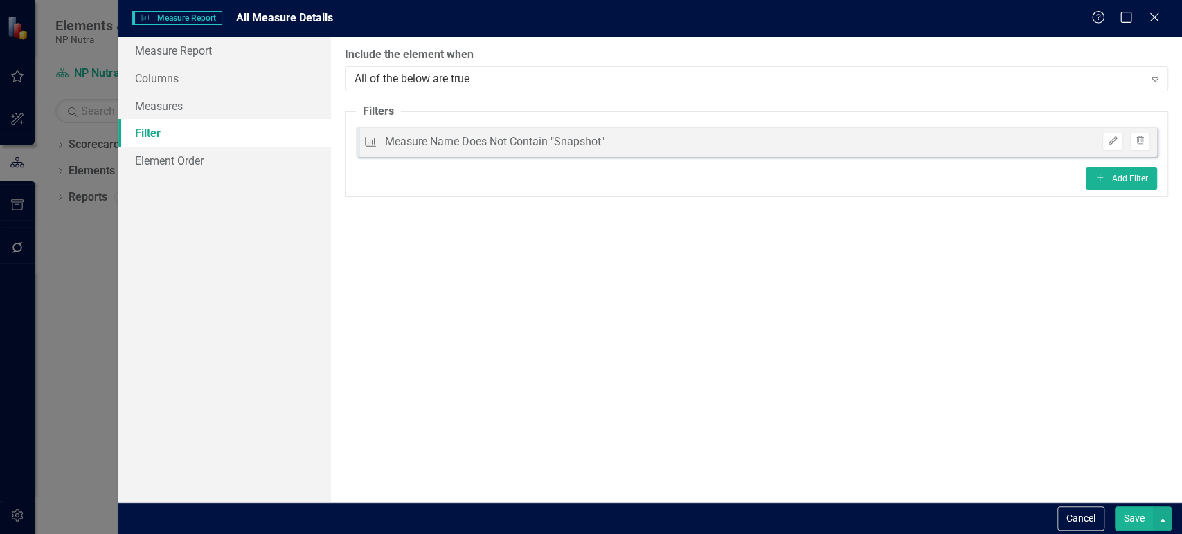
click at [1141, 529] on button "Save" at bounding box center [1133, 519] width 39 height 24
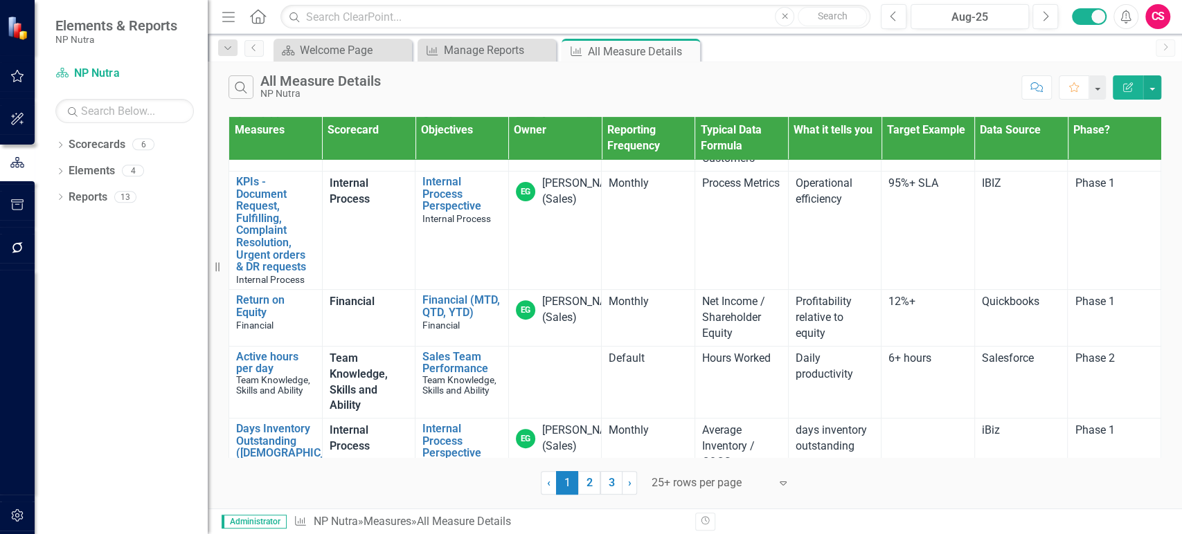
scroll to position [0, 0]
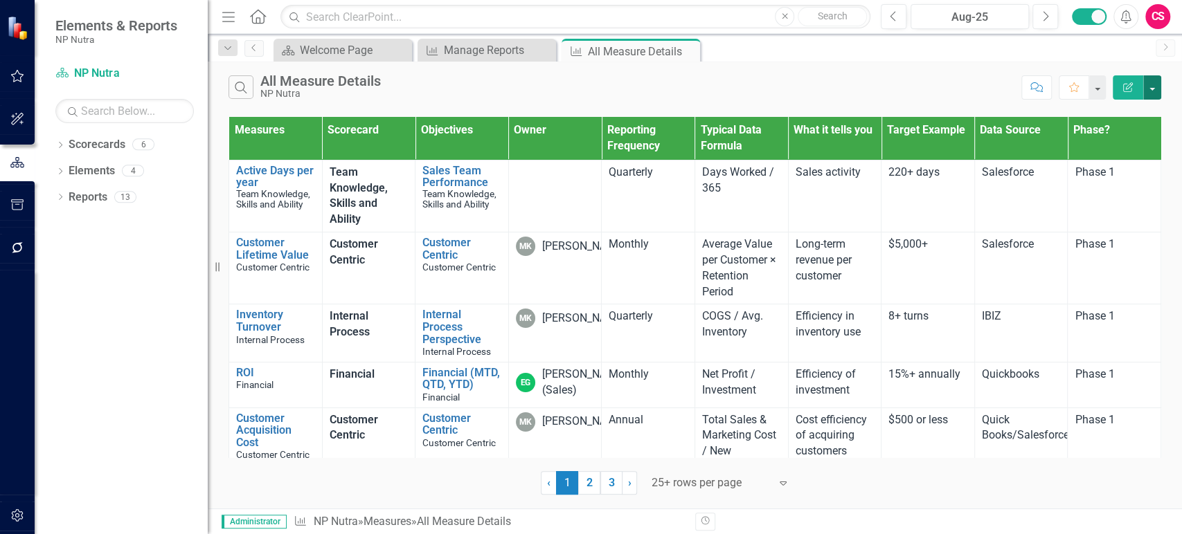
click at [1156, 91] on button "button" at bounding box center [1152, 87] width 18 height 24
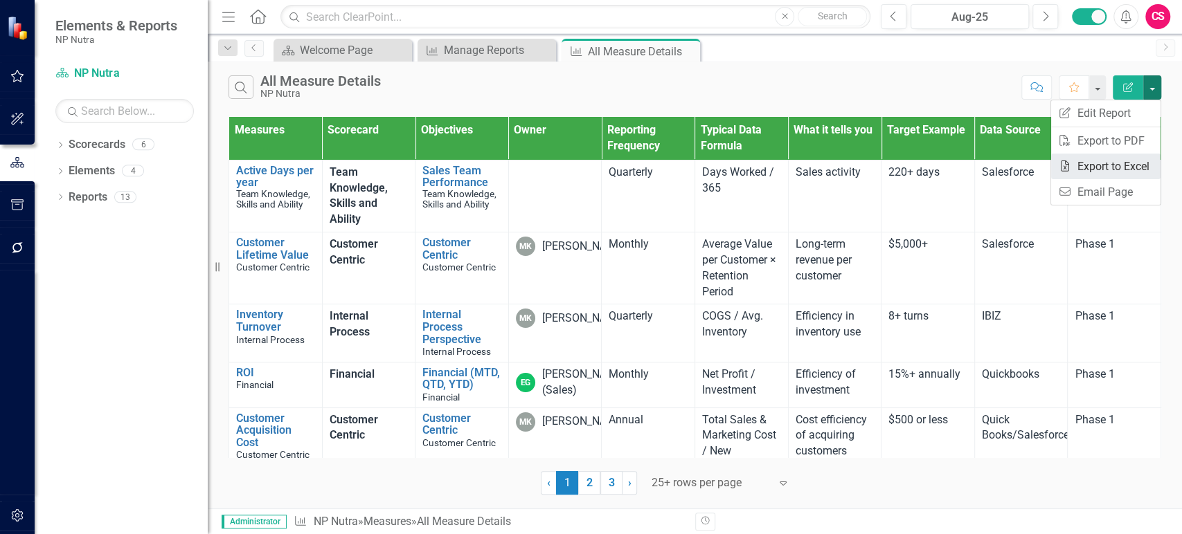
click at [1103, 163] on link "Excel Export to Excel" at bounding box center [1105, 167] width 109 height 26
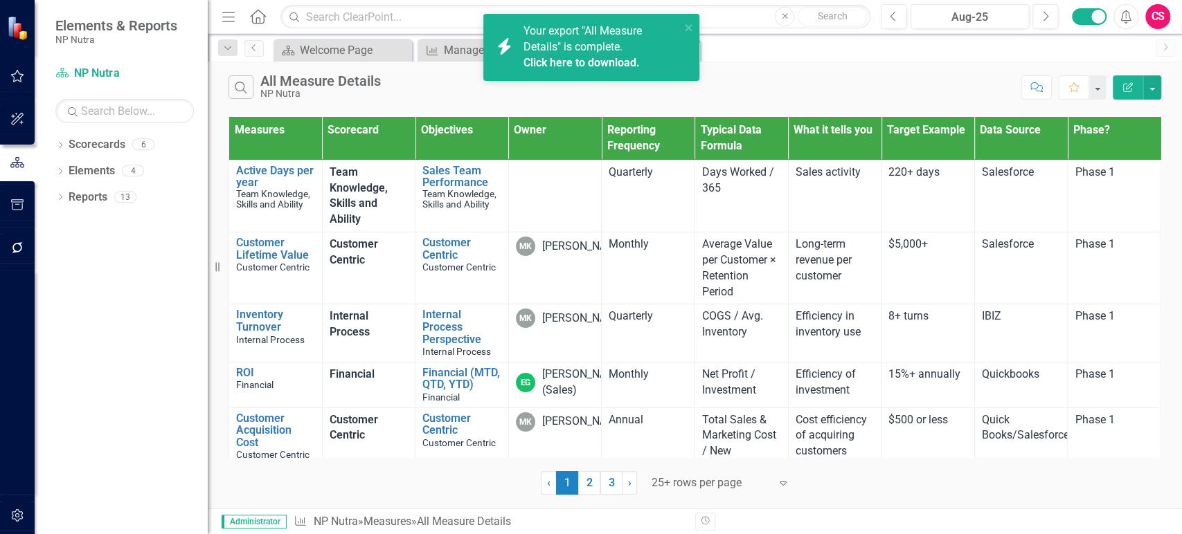
click at [613, 62] on link "Click here to download." at bounding box center [581, 62] width 116 height 13
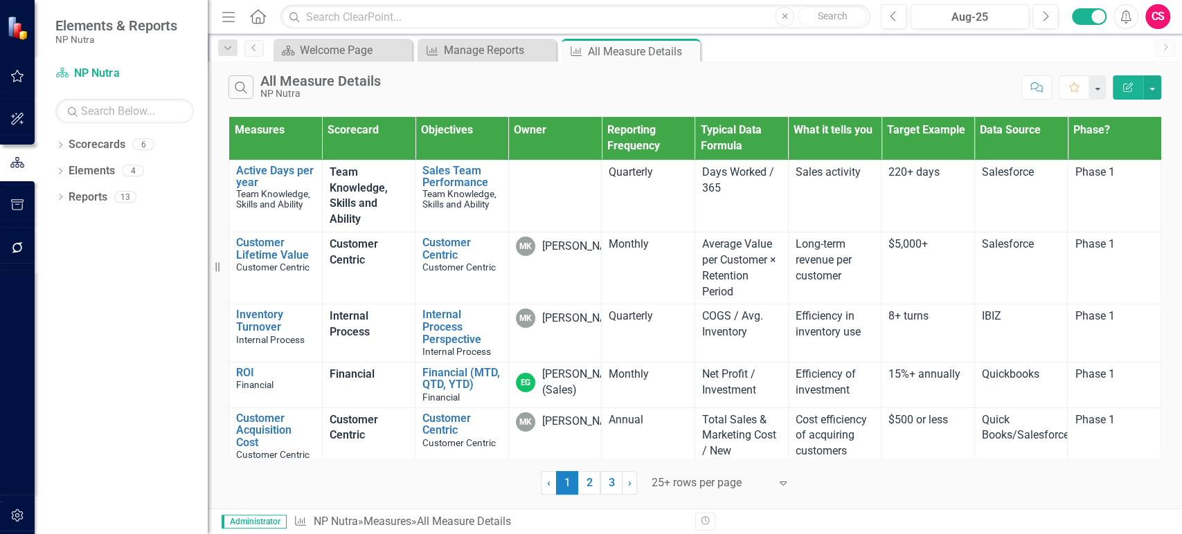
click at [1118, 19] on icon "Alerts" at bounding box center [1125, 17] width 15 height 14
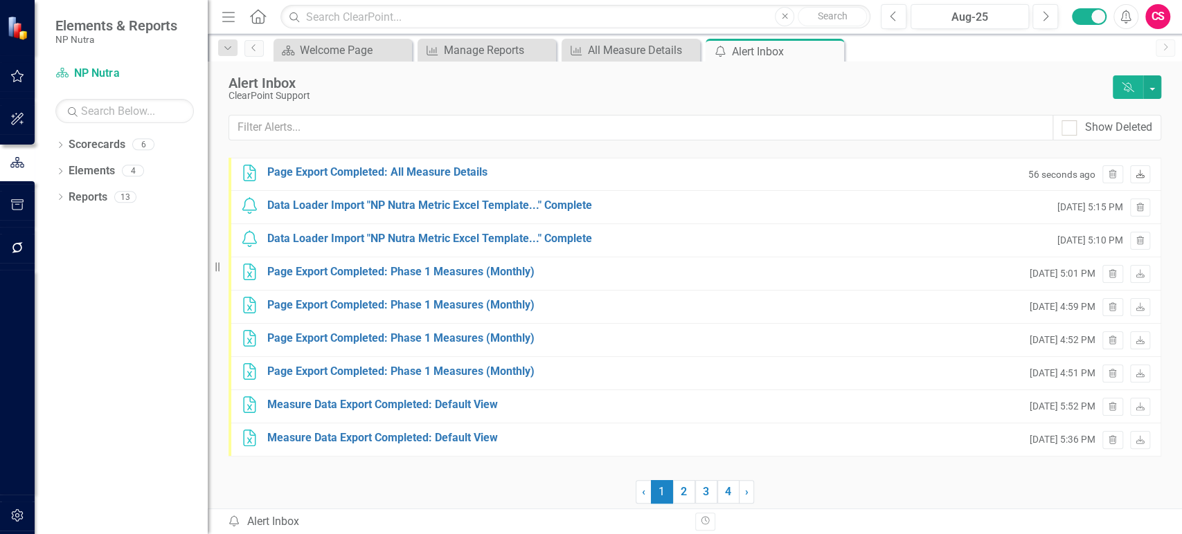
click at [1143, 177] on icon at bounding box center [1139, 174] width 8 height 8
